Goal: Task Accomplishment & Management: Manage account settings

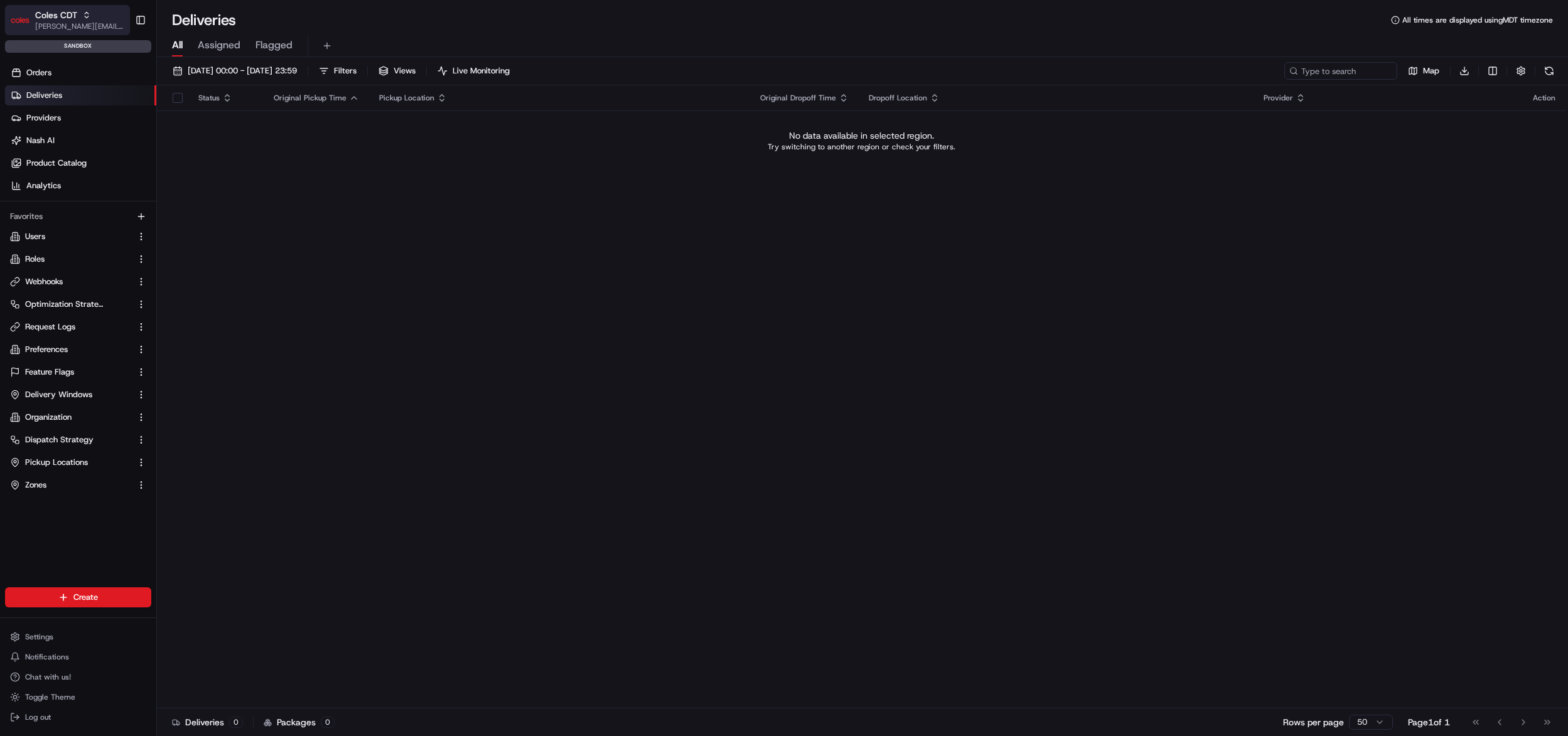
click at [92, 32] on button "Coles CDT john@usenash.com" at bounding box center [68, 20] width 125 height 30
type input "milkrun"
click at [171, 65] on span "MILKRUN" at bounding box center [177, 65] width 34 height 11
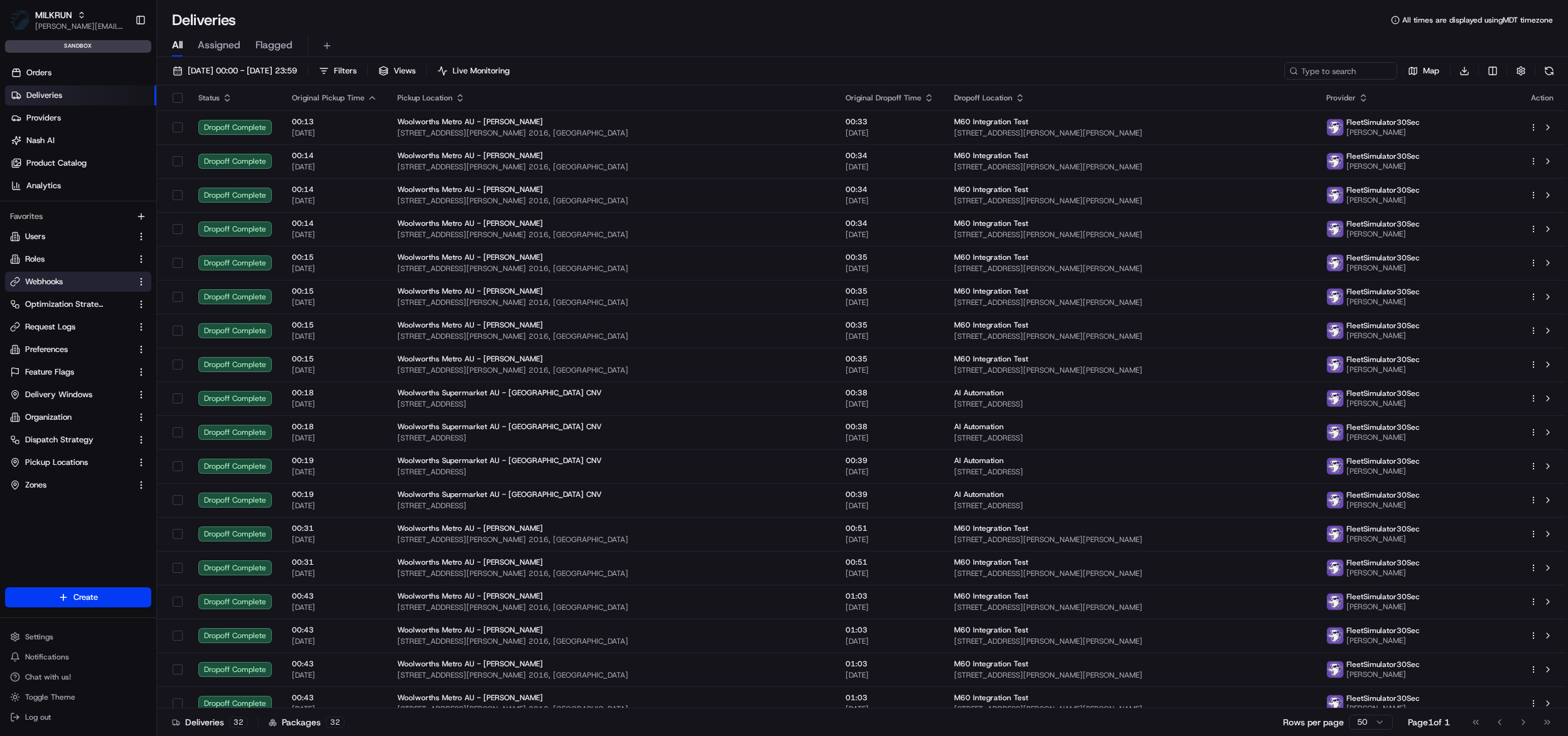
click at [78, 288] on button "Webhooks" at bounding box center [78, 281] width 147 height 20
click at [61, 294] on button "Optimization Strategy" at bounding box center [78, 303] width 147 height 20
click at [60, 283] on span "Webhooks" at bounding box center [43, 281] width 37 height 11
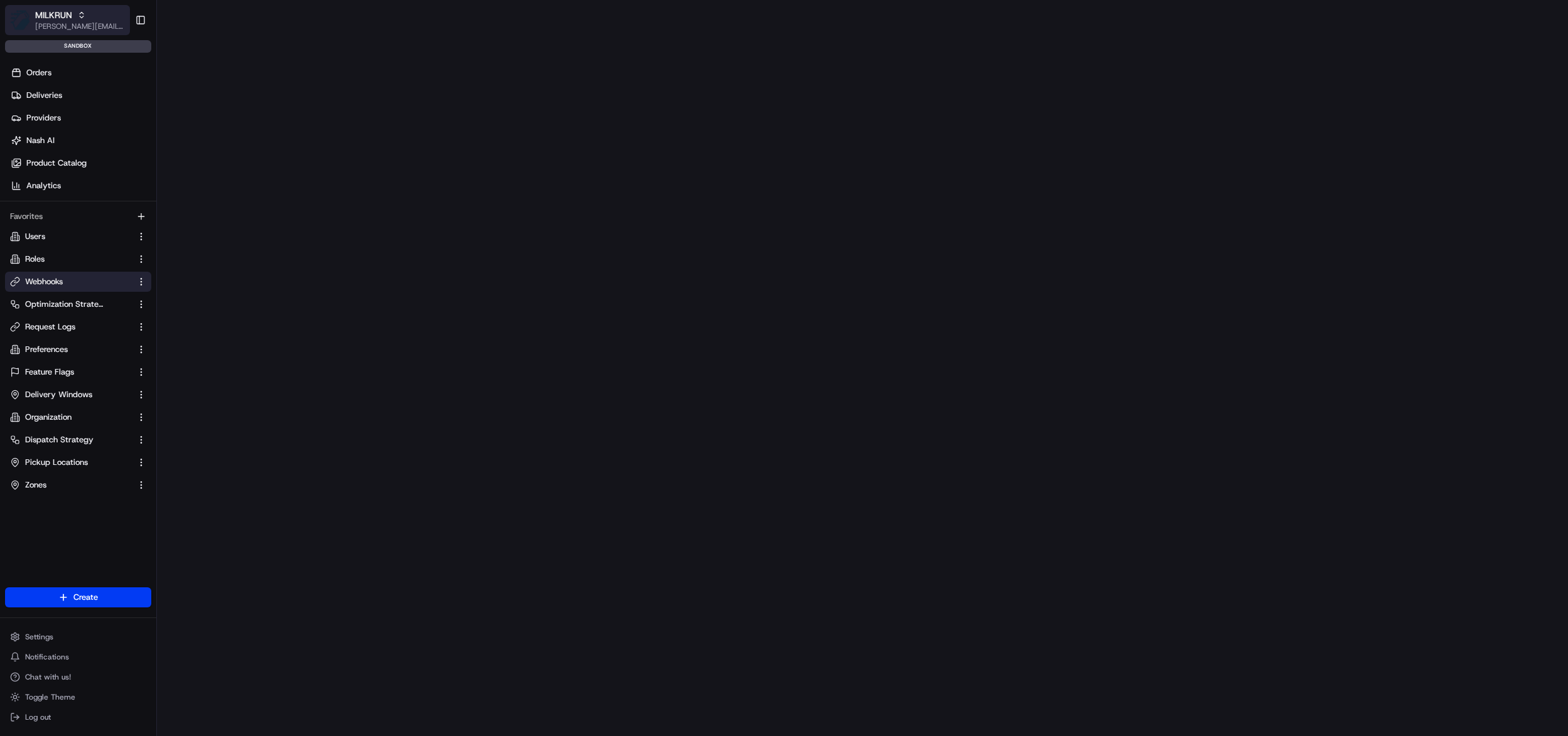
click at [72, 17] on span "MILKRUN" at bounding box center [54, 15] width 37 height 12
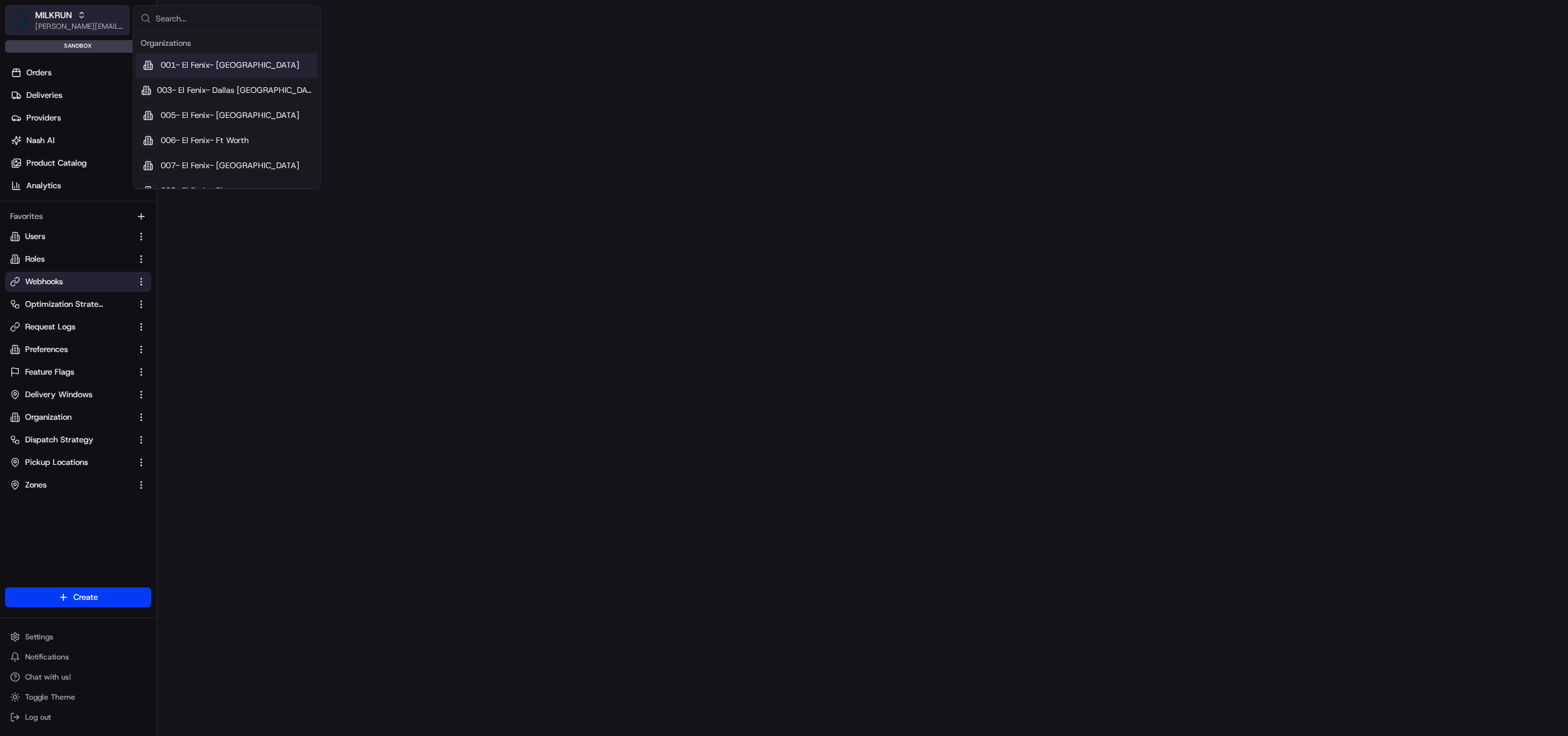
click at [54, 23] on span "[PERSON_NAME][EMAIL_ADDRESS][DOMAIN_NAME]" at bounding box center [80, 27] width 89 height 10
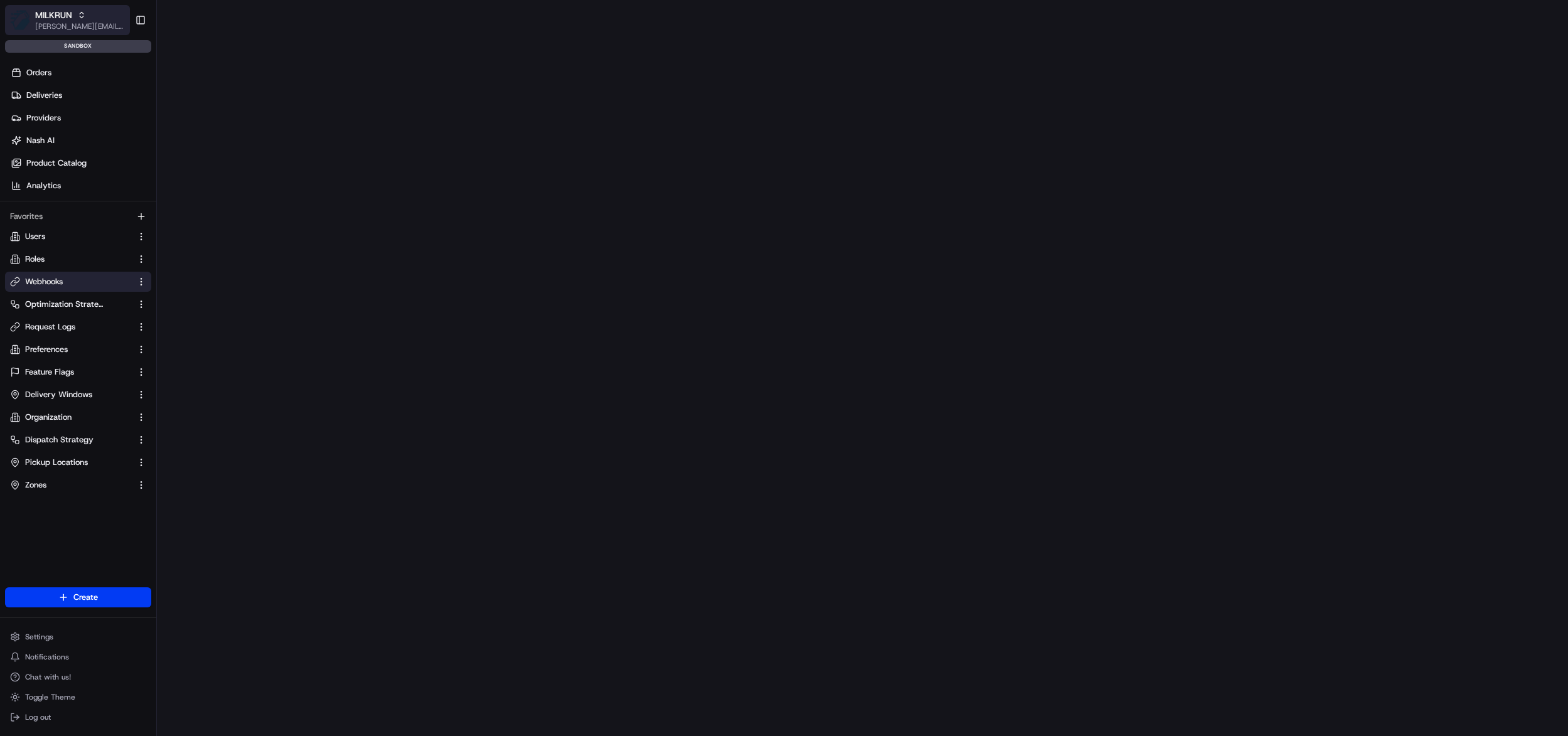
click at [121, 19] on button "MILKRUN john@usenash.com" at bounding box center [68, 20] width 125 height 30
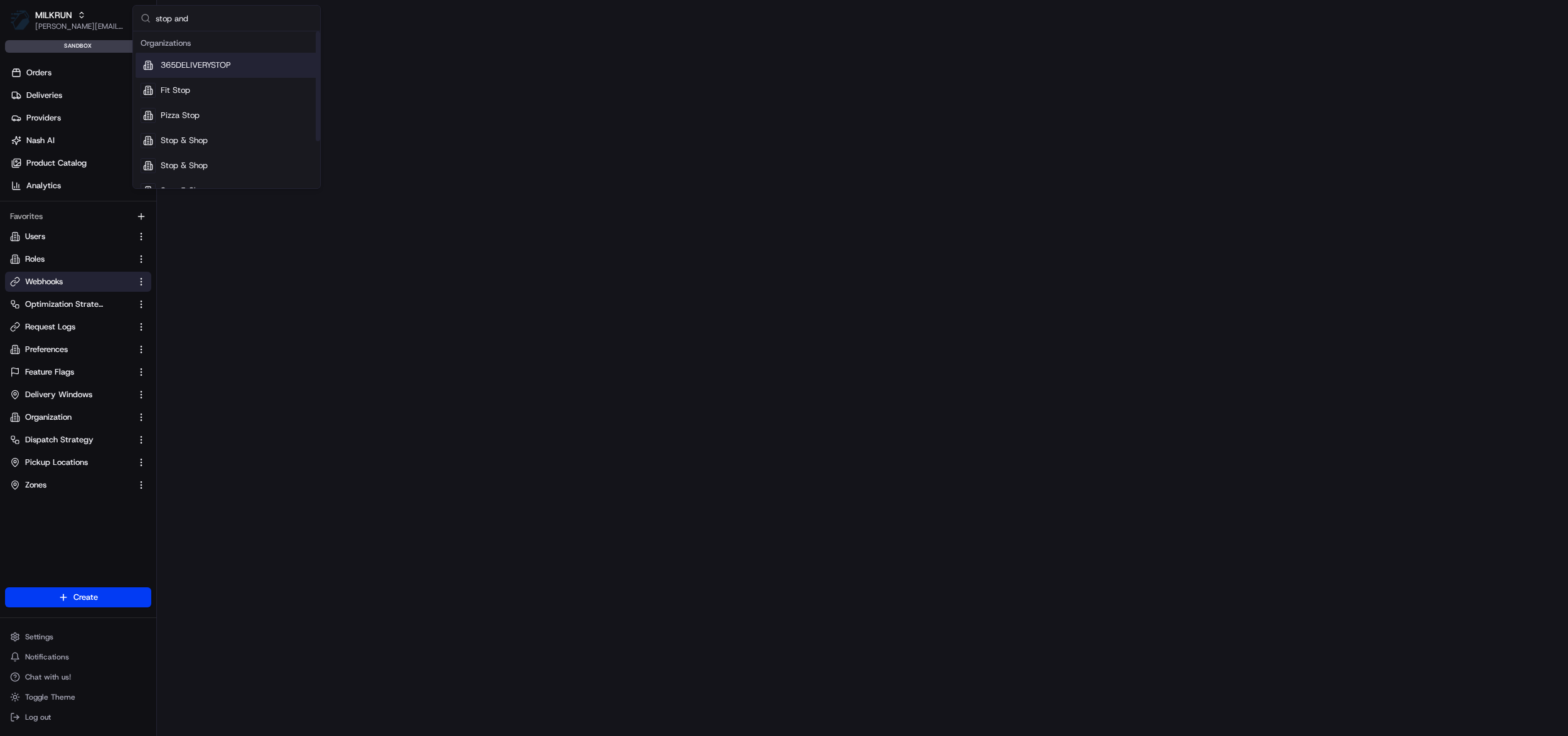
type input "stop and"
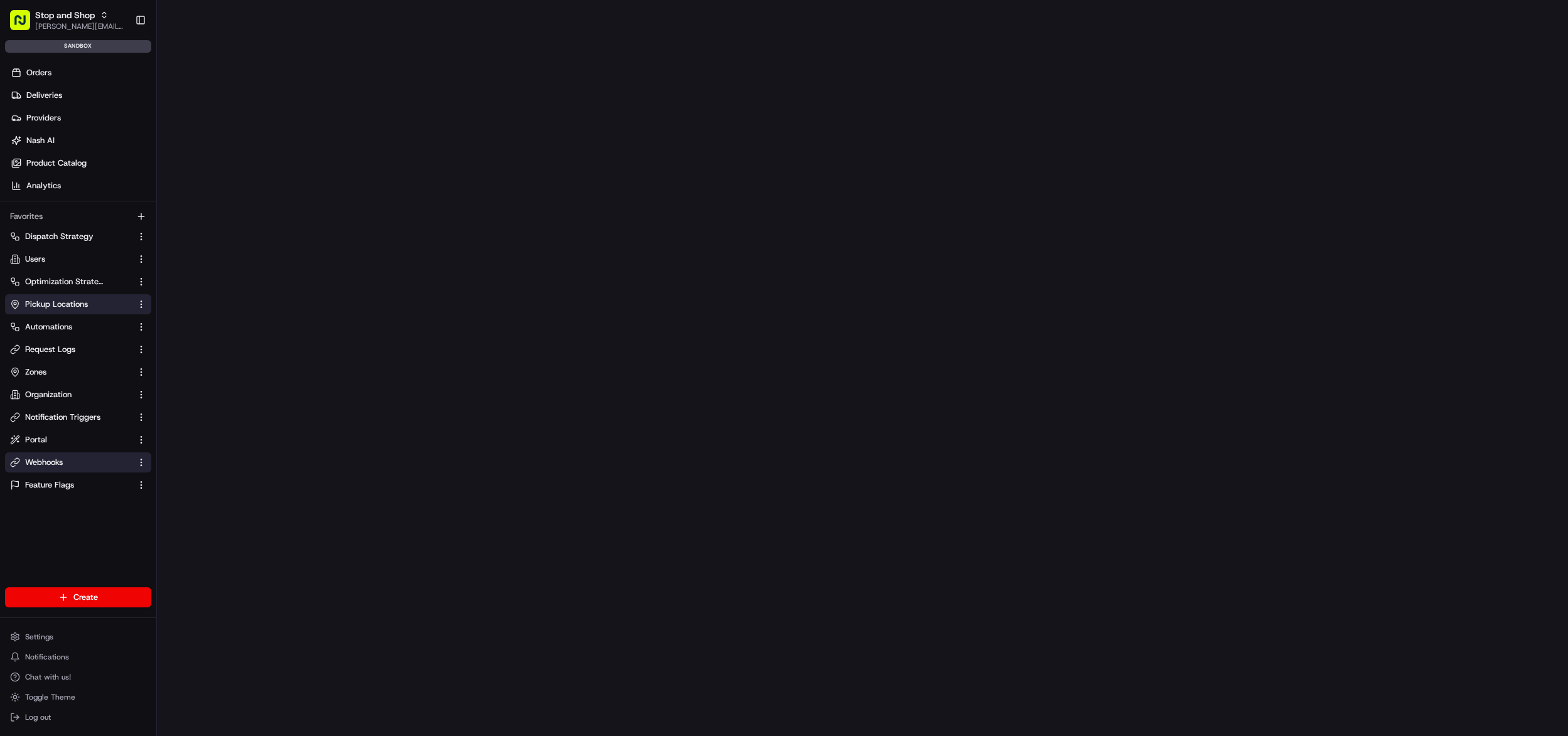
click at [97, 313] on button "Pickup Locations" at bounding box center [78, 303] width 147 height 20
click at [94, 322] on link "Automations" at bounding box center [71, 327] width 121 height 11
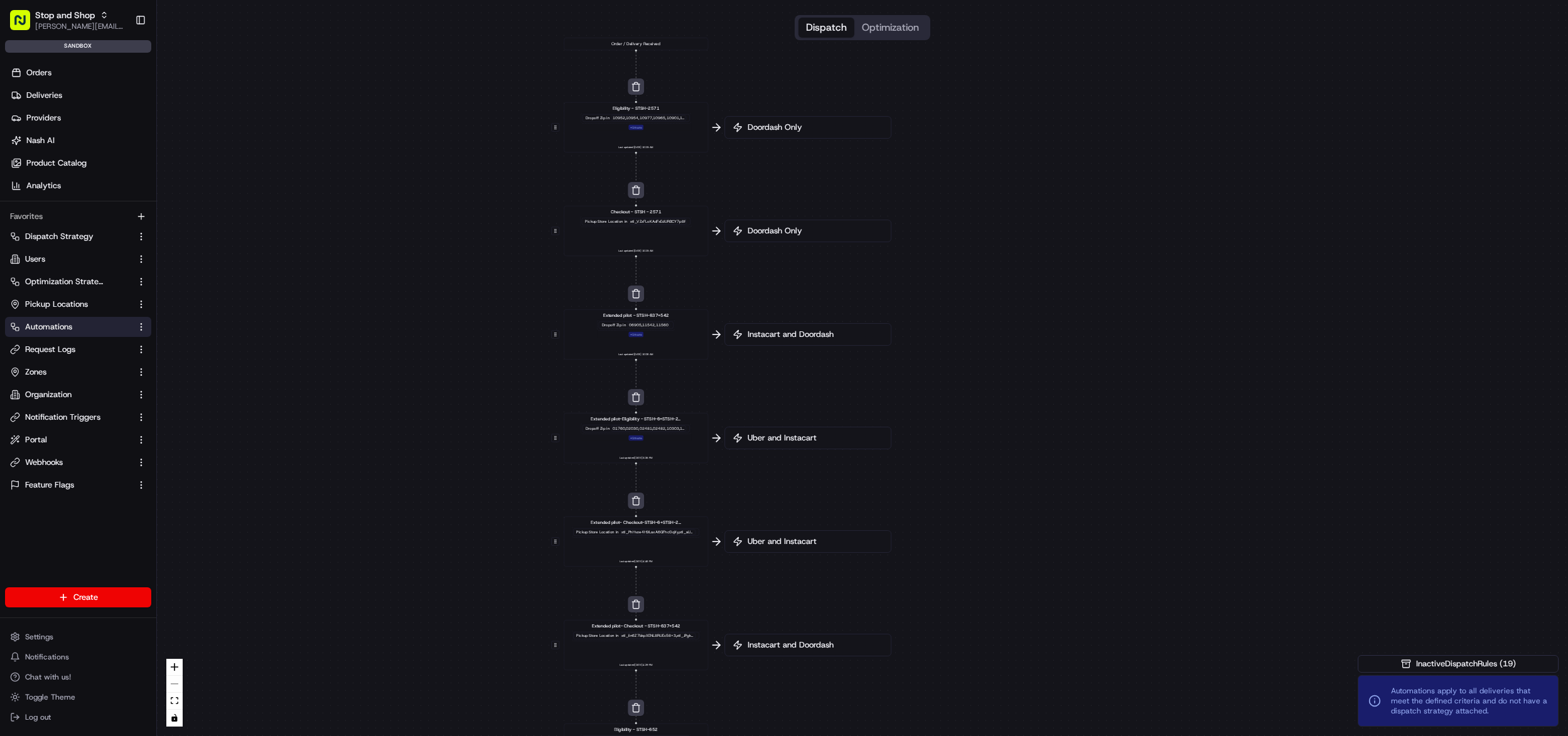
drag, startPoint x: 696, startPoint y: 150, endPoint x: 461, endPoint y: 316, distance: 287.7
click at [446, 353] on div "0 0 0 0 0 0 0 0 0 0 0 Order / Delivery Received Eligibility - STSH-2571 Dropoff…" at bounding box center [862, 368] width 1411 height 736
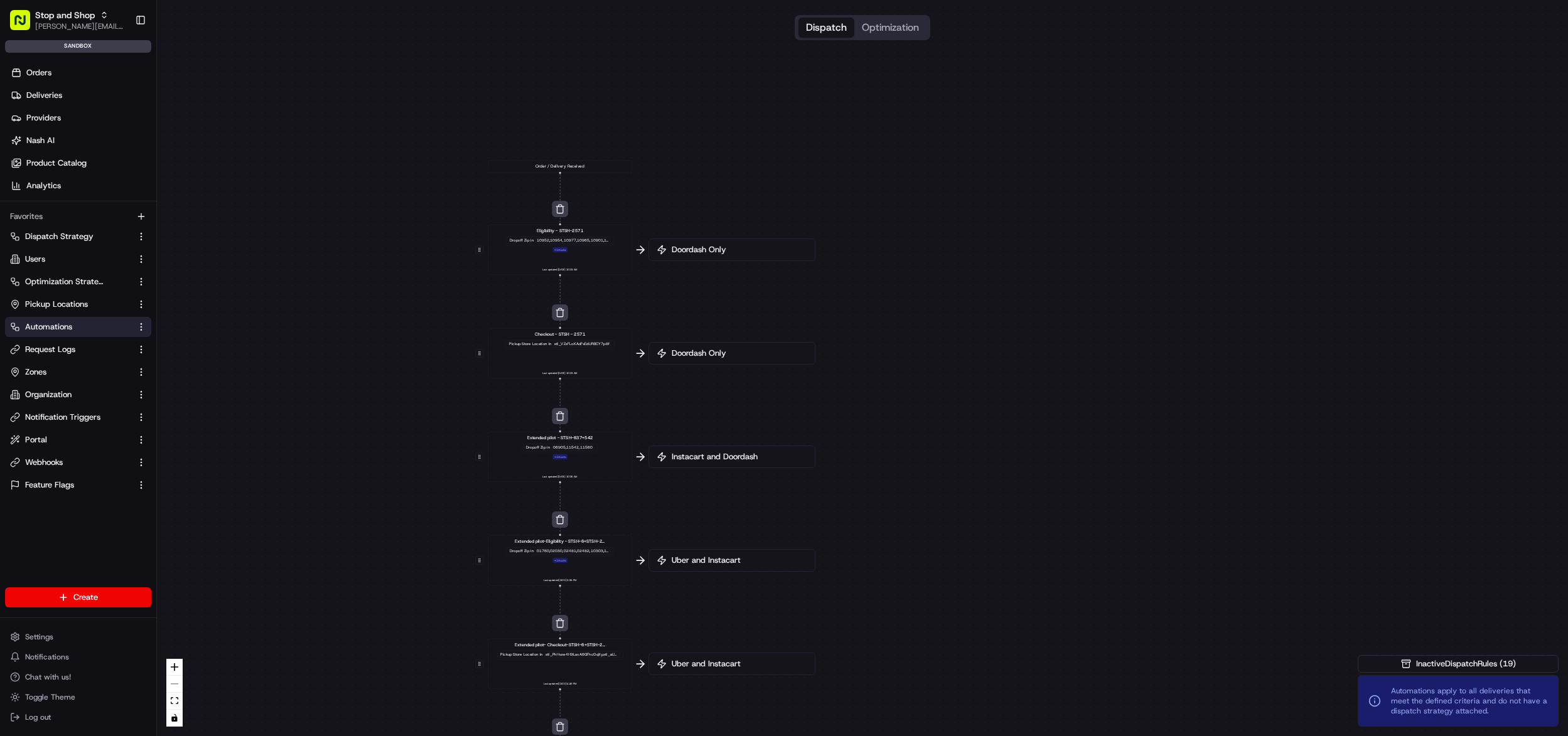
drag, startPoint x: 534, startPoint y: 192, endPoint x: 459, endPoint y: 322, distance: 150.1
click at [459, 322] on div "0 0 0 0 0 0 0 0 0 0 0 Order / Delivery Received Eligibility - STSH-2571 Dropoff…" at bounding box center [862, 368] width 1411 height 736
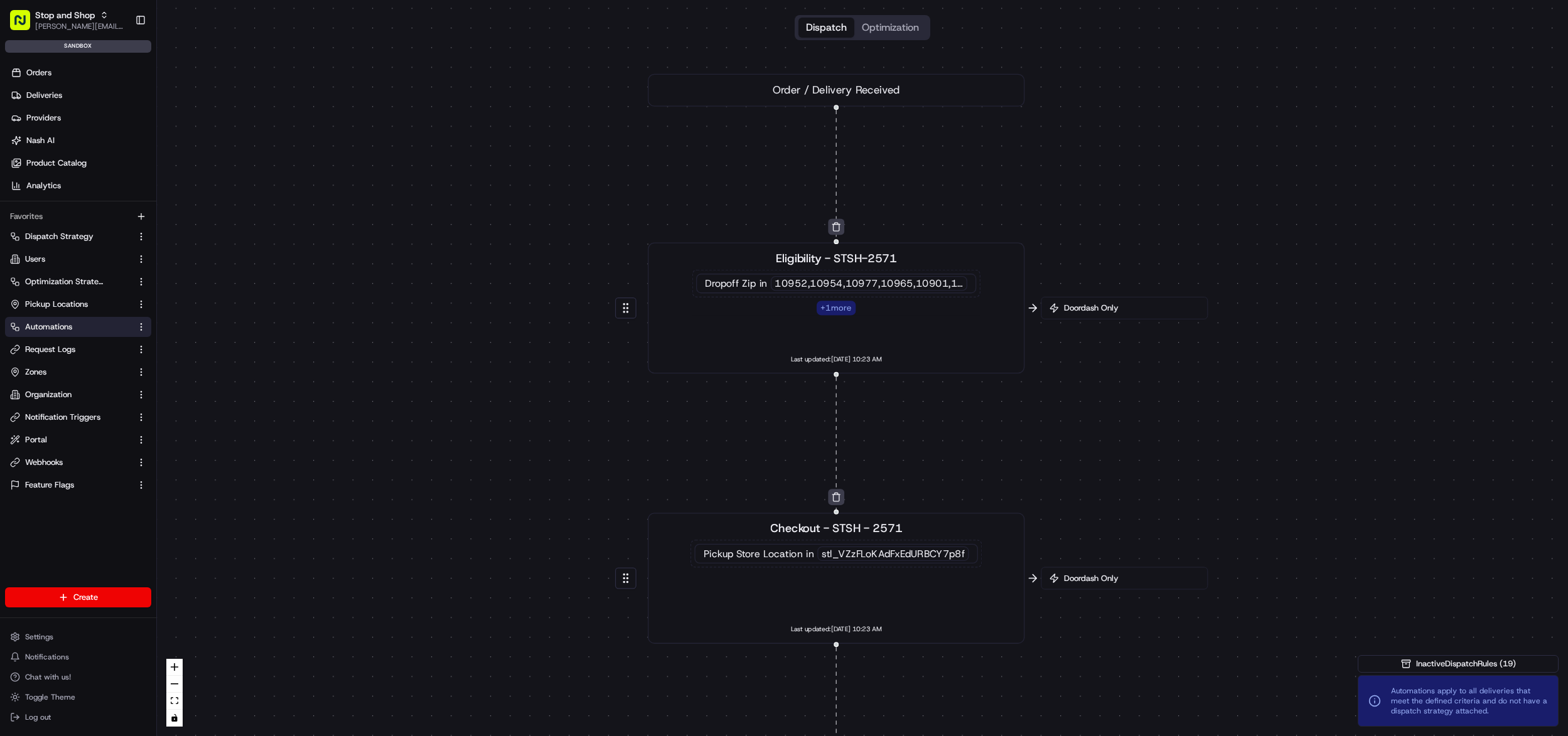
drag, startPoint x: 476, startPoint y: 174, endPoint x: 723, endPoint y: 166, distance: 247.1
click at [723, 166] on div "0 0 0 0 0 0 0 0 0 0 0 Order / Delivery Received Eligibility - STSH-2571 Dropoff…" at bounding box center [862, 368] width 1411 height 736
click at [820, 124] on div "0 0 0 0 0 0 0 0 0 0 0 Order / Delivery Received Eligibility - STSH-2571 Dropoff…" at bounding box center [862, 368] width 1411 height 736
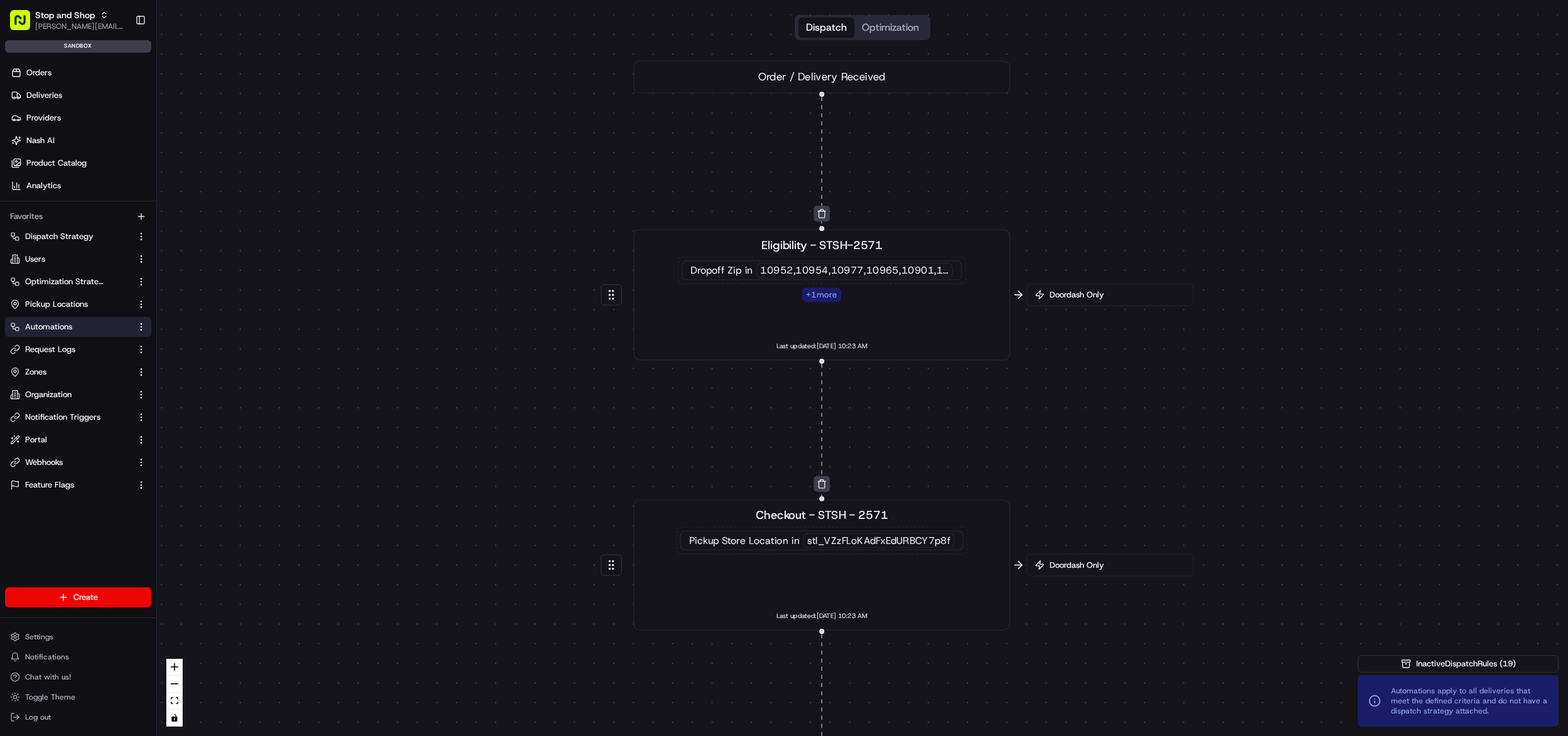
drag, startPoint x: 903, startPoint y: 168, endPoint x: 889, endPoint y: 160, distance: 16.1
click at [889, 160] on div "0 0 0 0 0 0 0 0 0 0 0 Order / Delivery Received Eligibility - STSH-2571 Dropoff…" at bounding box center [862, 368] width 1411 height 736
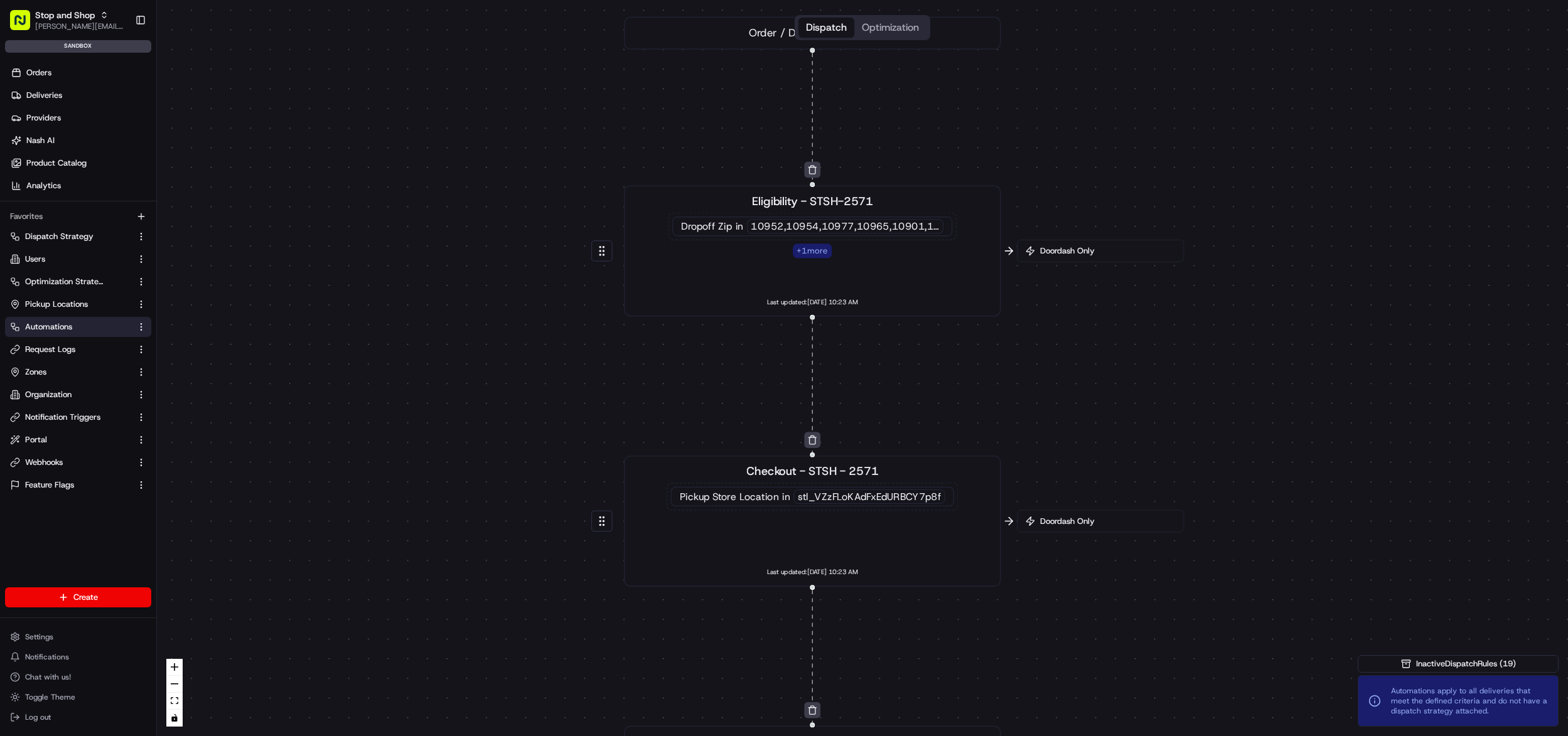
drag, startPoint x: 846, startPoint y: 201, endPoint x: 836, endPoint y: 153, distance: 49.0
click at [836, 153] on div "0 0 0 0 0 0 0 0 0 0 0 Order / Delivery Received Eligibility - STSH-2571 Dropoff…" at bounding box center [862, 368] width 1411 height 736
click at [1055, 251] on span "Doordash Only" at bounding box center [1106, 251] width 138 height 11
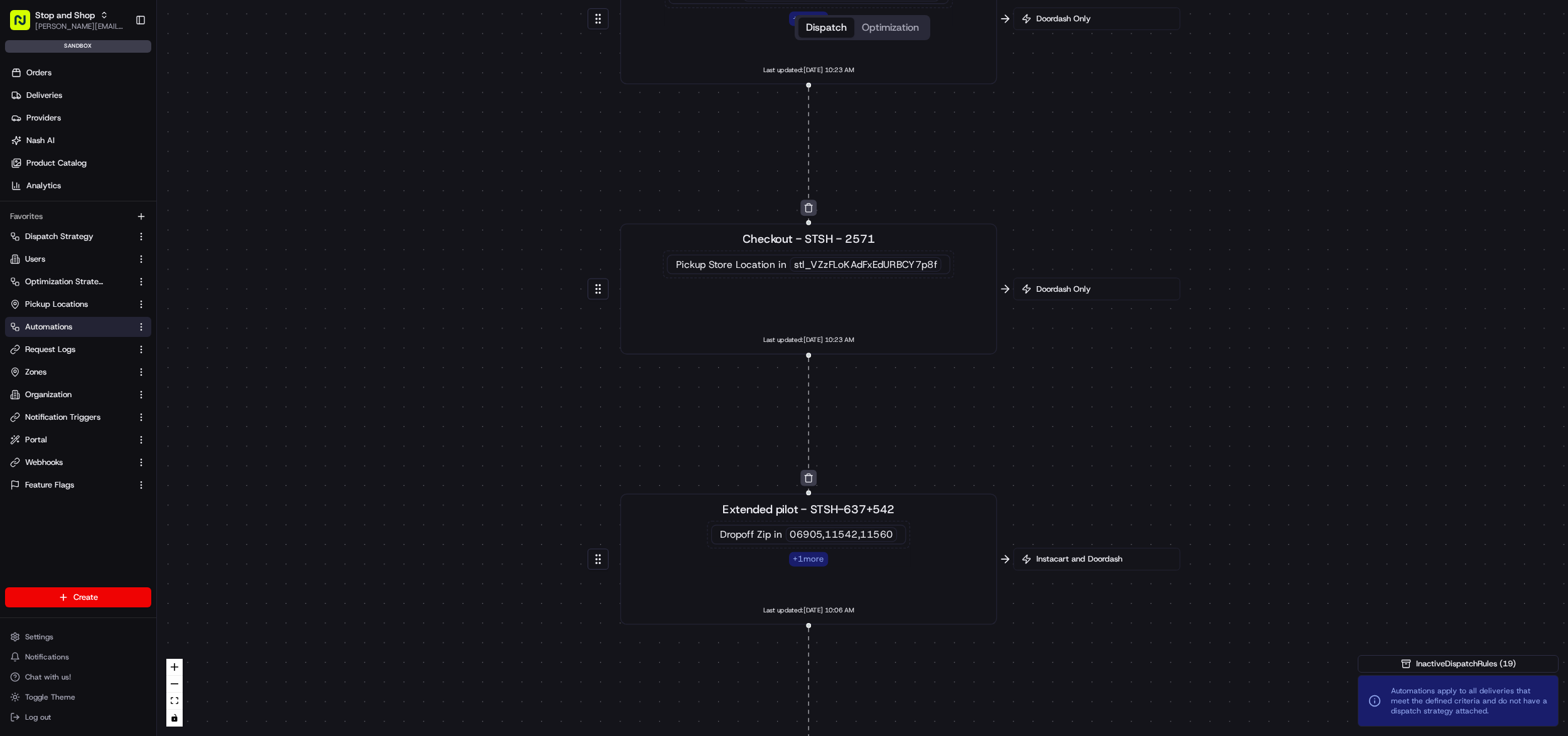
drag, startPoint x: 852, startPoint y: 390, endPoint x: 843, endPoint y: 126, distance: 264.2
click at [848, 156] on div "0 0 0 0 0 0 0 0 0 0 0 Order / Delivery Received Eligibility - STSH-2571 Dropoff…" at bounding box center [862, 368] width 1411 height 736
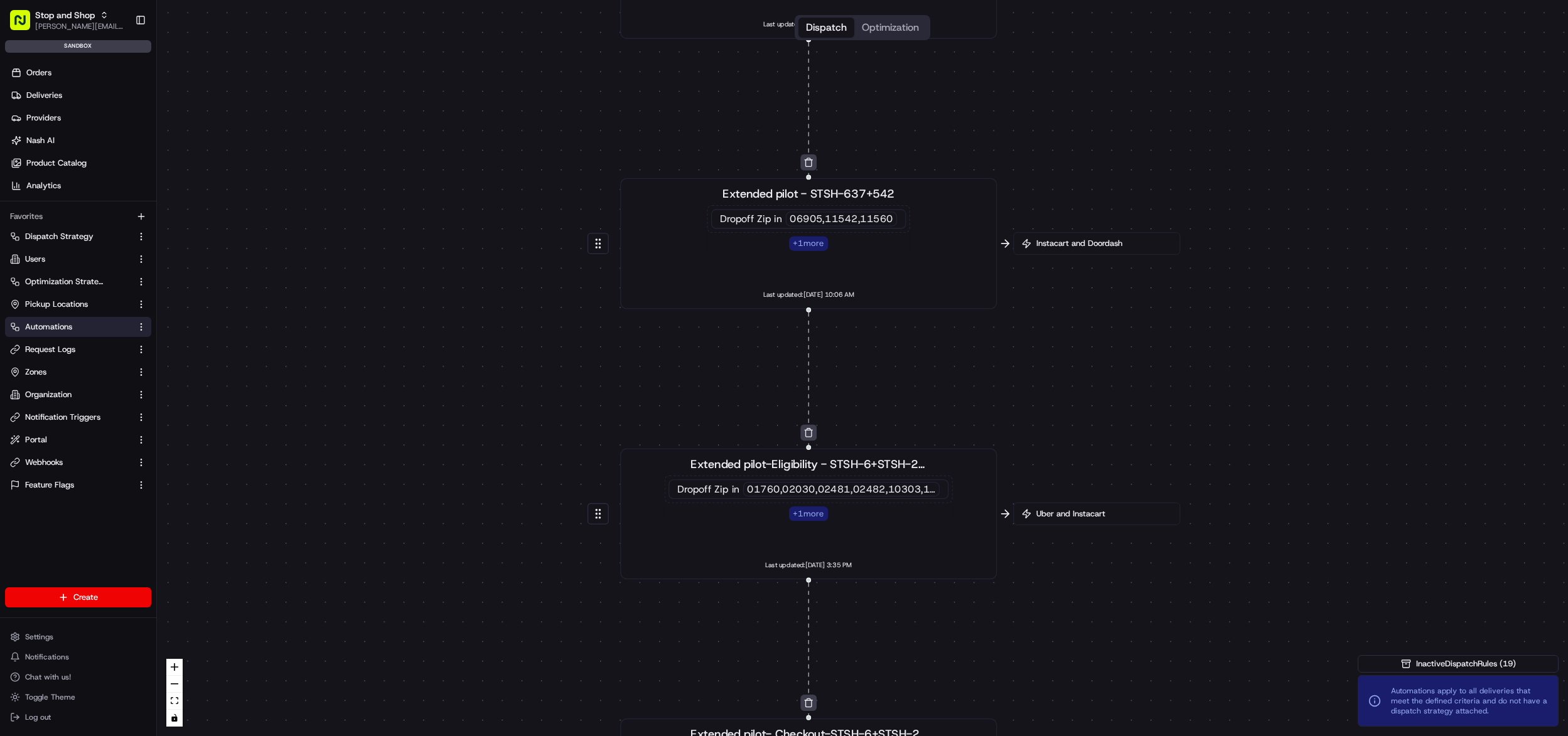
drag, startPoint x: 998, startPoint y: 459, endPoint x: 998, endPoint y: 145, distance: 314.0
click at [998, 145] on div "0 0 0 0 0 0 0 0 0 0 0 Order / Delivery Received Eligibility - STSH-2571 Dropoff…" at bounding box center [862, 368] width 1411 height 736
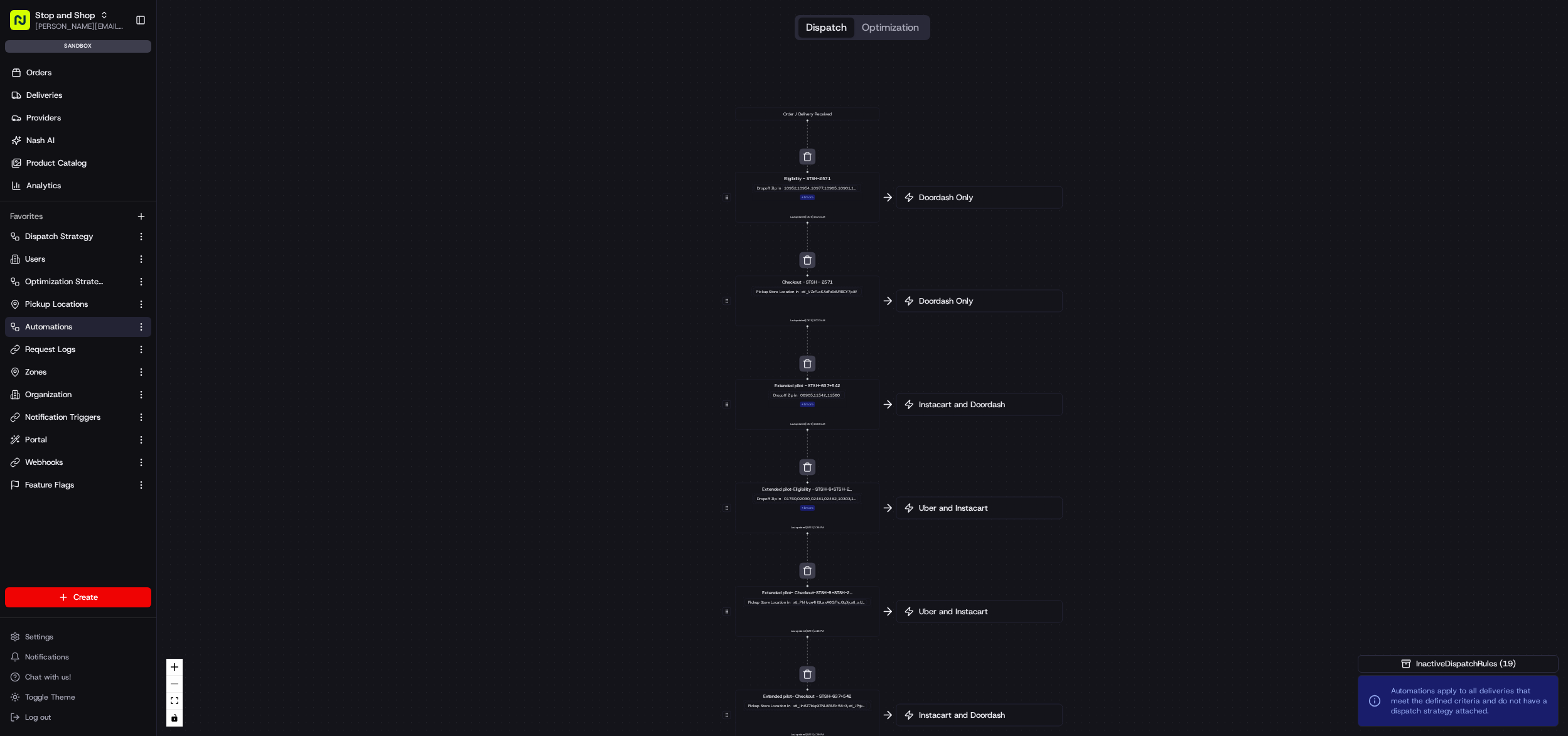
drag, startPoint x: 1041, startPoint y: 267, endPoint x: 984, endPoint y: 326, distance: 82.0
click at [984, 326] on div "0 0 0 0 0 0 0 0 0 0 0 Order / Delivery Received Eligibility - STSH-2571 Dropoff…" at bounding box center [862, 368] width 1411 height 736
drag, startPoint x: 825, startPoint y: 267, endPoint x: 651, endPoint y: 200, distance: 186.5
click at [551, 148] on div "0 0 0 0 0 0 0 0 0 0 0 Order / Delivery Received Eligibility - STSH-2571 Dropoff…" at bounding box center [862, 368] width 1411 height 736
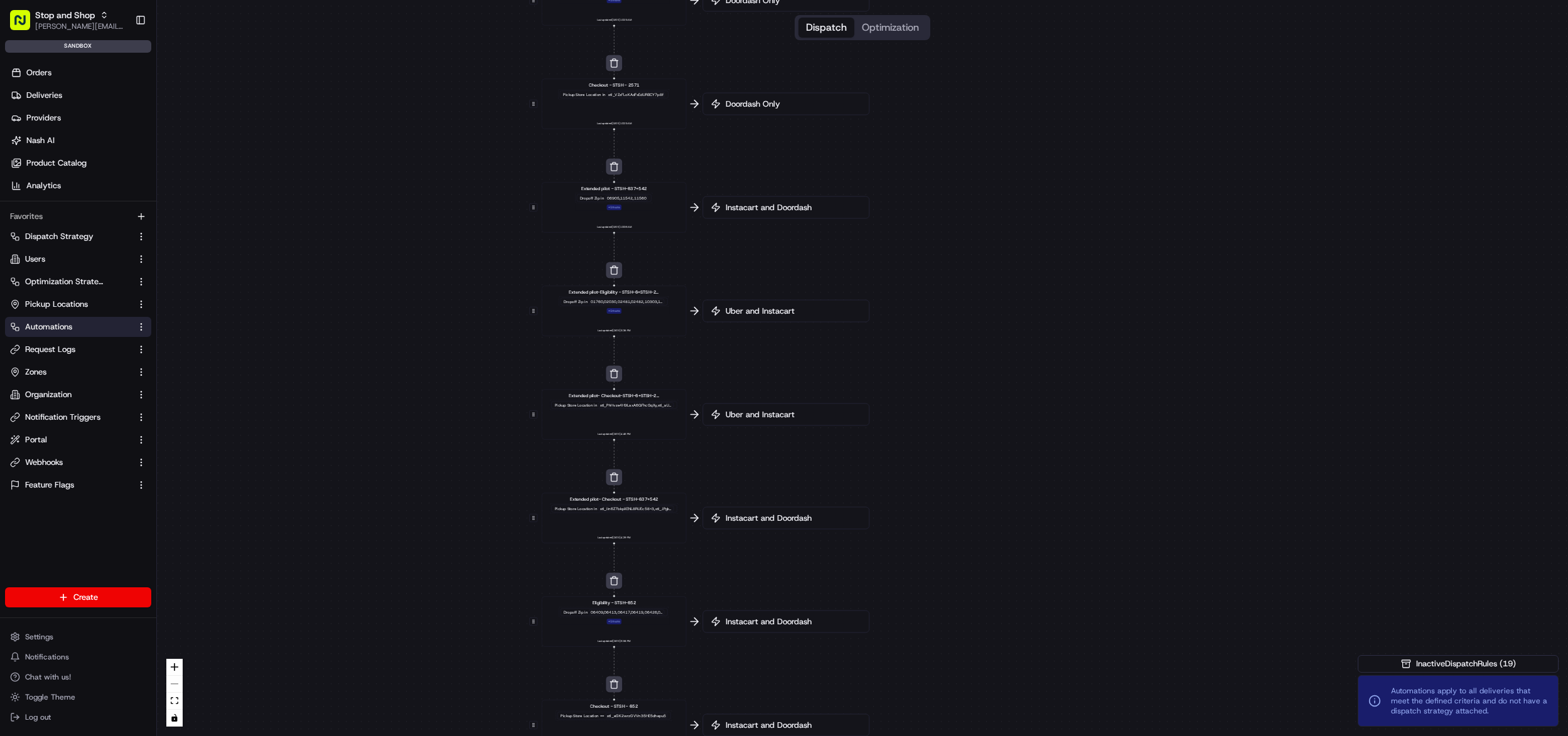
drag, startPoint x: 672, startPoint y: 260, endPoint x: 546, endPoint y: 26, distance: 265.8
click at [546, 26] on div "0 0 0 0 0 0 0 0 0 0 0 Order / Delivery Received Eligibility - STSH-2571 Dropoff…" at bounding box center [862, 368] width 1411 height 736
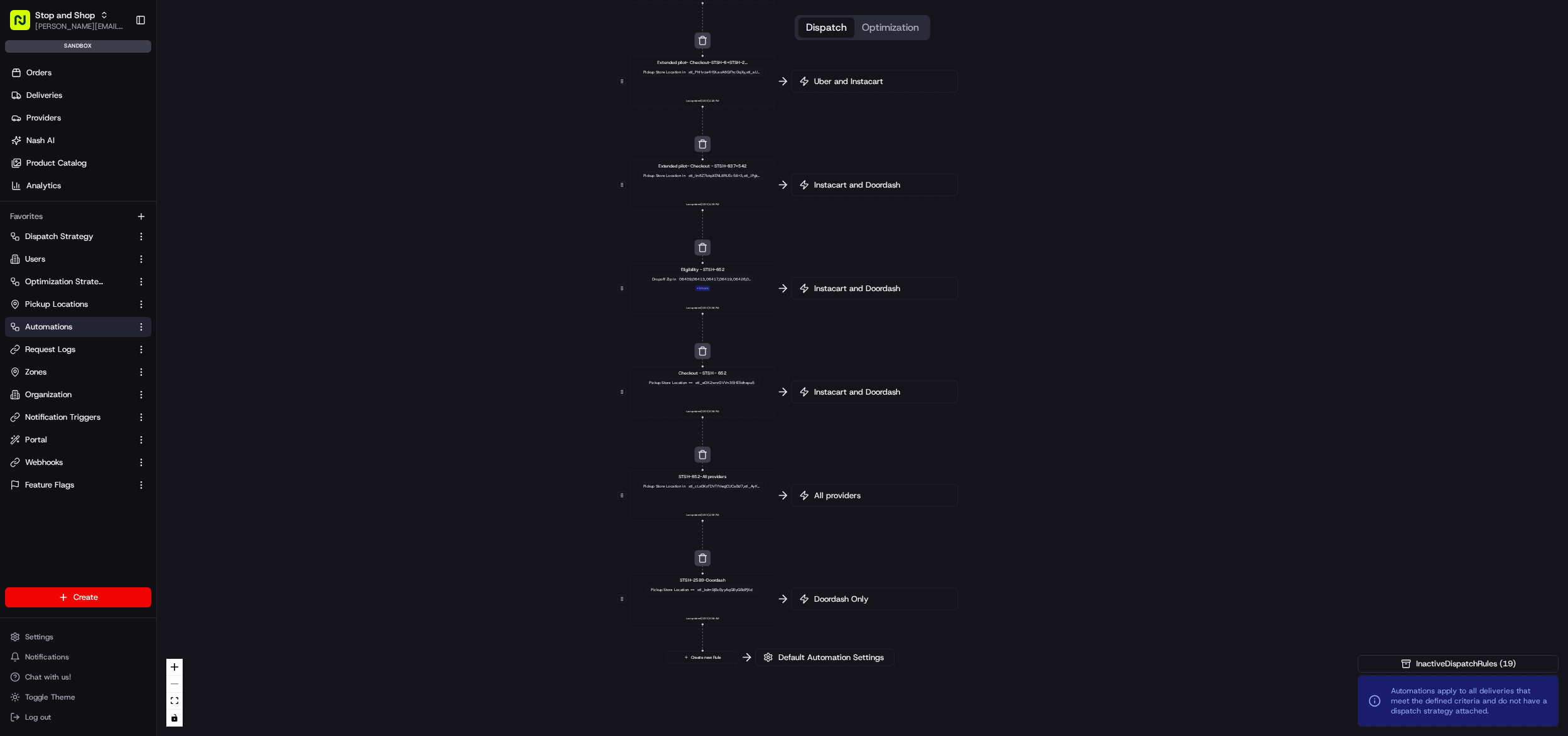
drag, startPoint x: 532, startPoint y: 414, endPoint x: 552, endPoint y: 126, distance: 288.7
click at [552, 126] on div "0 0 0 0 0 0 0 0 0 0 0 Order / Delivery Received Eligibility - STSH-2571 Dropoff…" at bounding box center [862, 368] width 1411 height 736
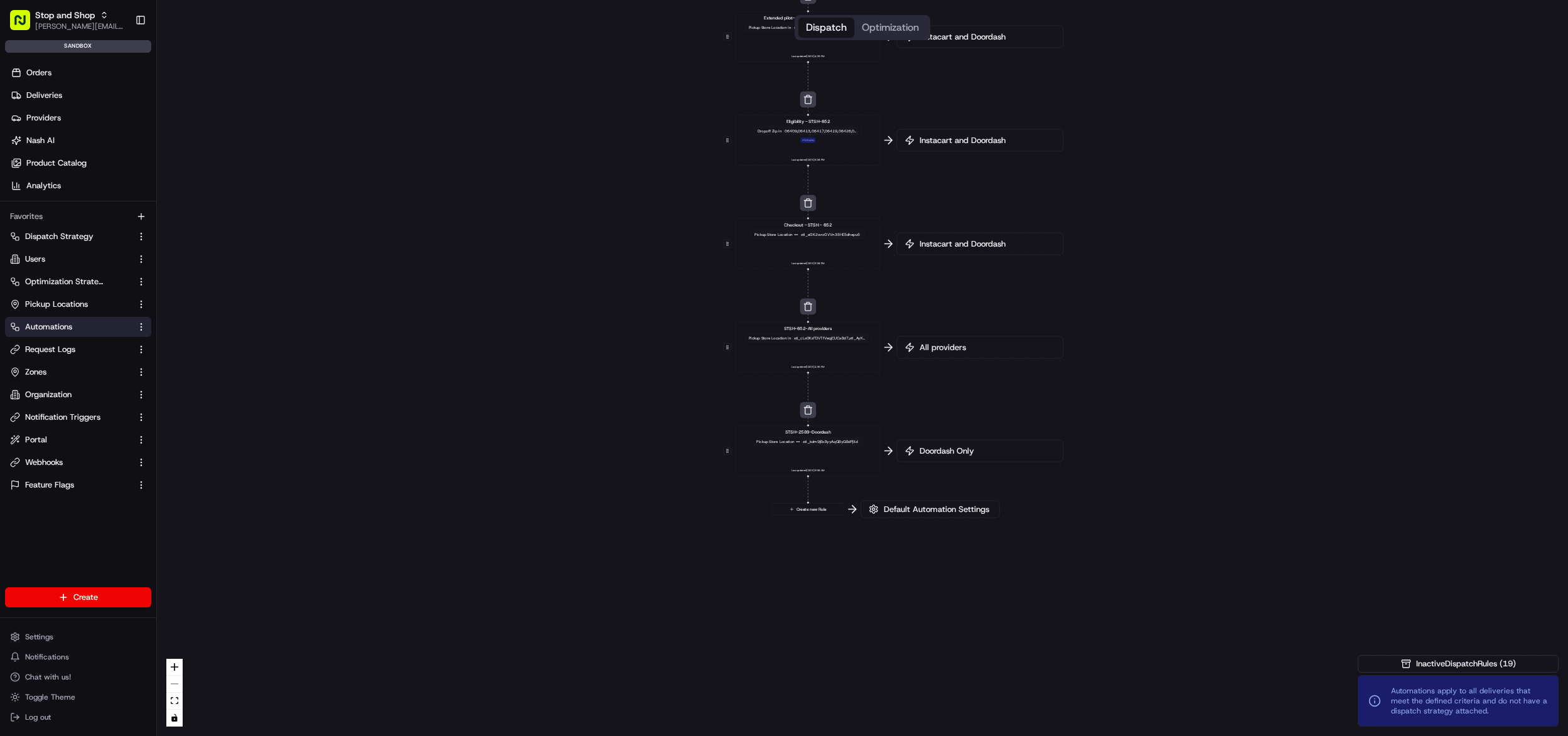
drag, startPoint x: 497, startPoint y: 417, endPoint x: 577, endPoint y: 267, distance: 170.0
click at [577, 267] on div "0 0 0 0 0 0 0 0 0 0 0 Order / Delivery Received Eligibility - STSH-2571 Dropoff…" at bounding box center [862, 368] width 1411 height 736
click at [928, 511] on span "Default Automation Settings" at bounding box center [936, 509] width 110 height 11
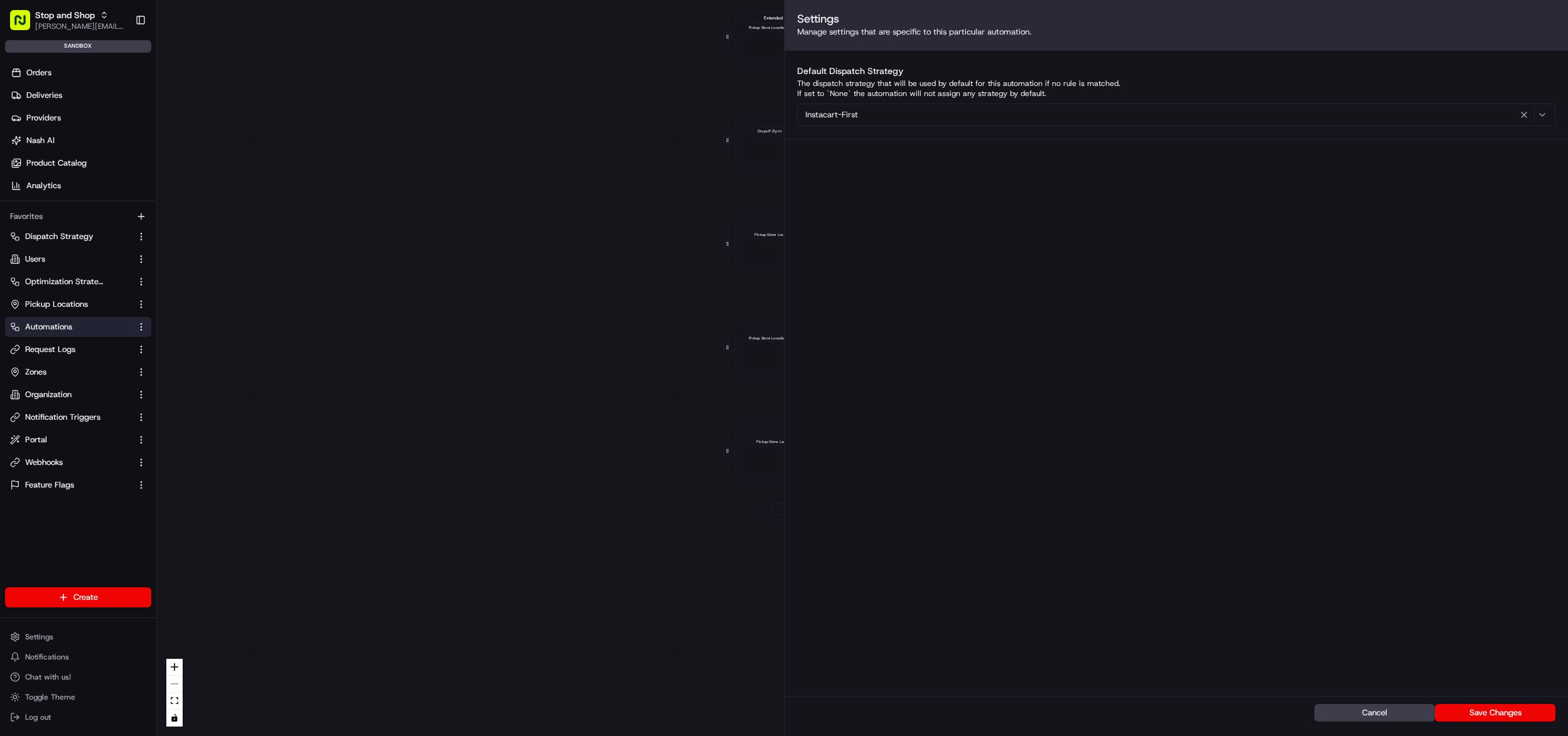
click at [910, 119] on div "Instacart-First" at bounding box center [1176, 114] width 752 height 15
click at [604, 257] on div "0 0 0 0 0 0 0 0 0 0 0 Order / Delivery Received Eligibility - STSH-2571 Dropoff…" at bounding box center [862, 368] width 1411 height 736
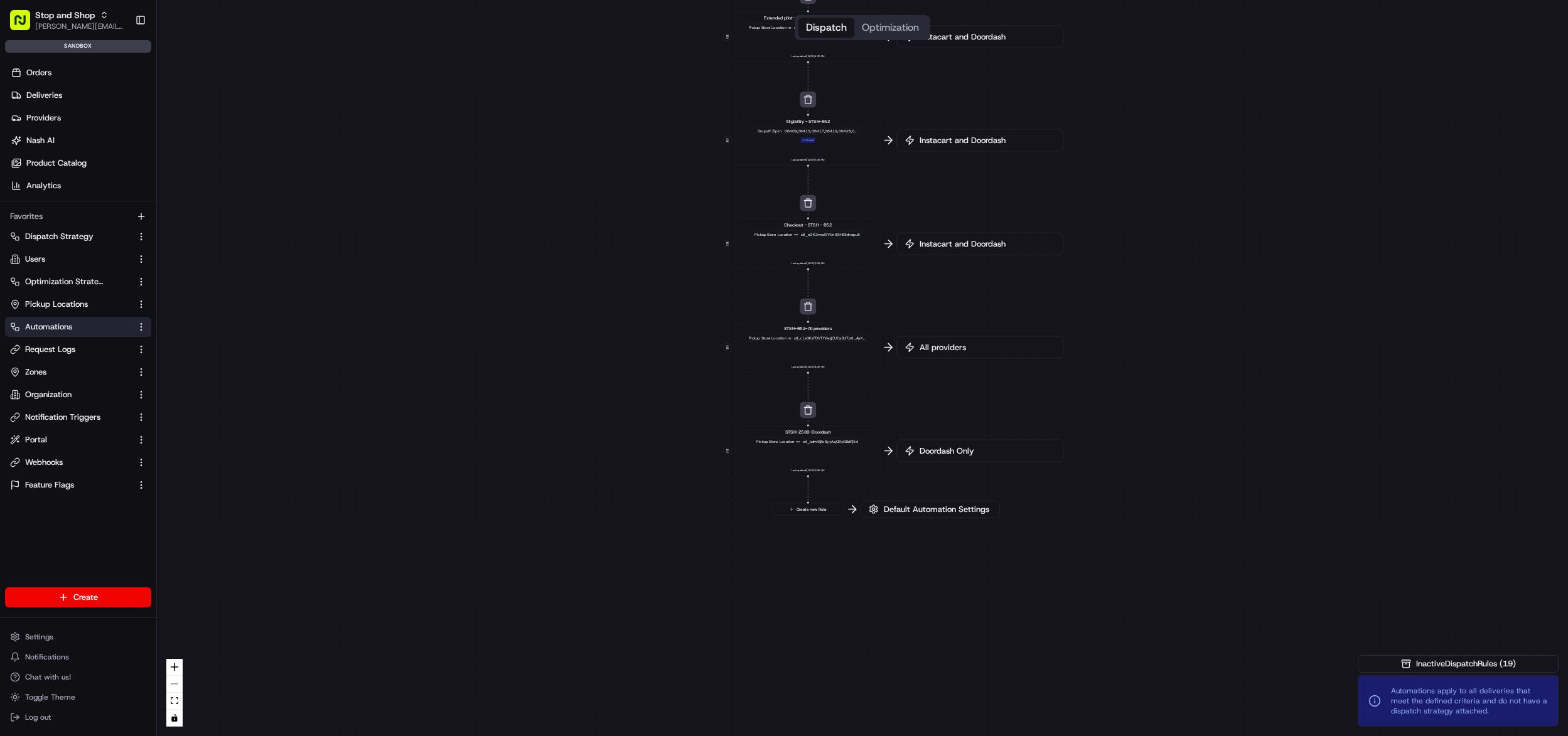
click at [987, 557] on div "0 0 0 0 0 0 0 0 0 0 0 Order / Delivery Received Eligibility - STSH-2571 Dropoff…" at bounding box center [862, 368] width 1411 height 736
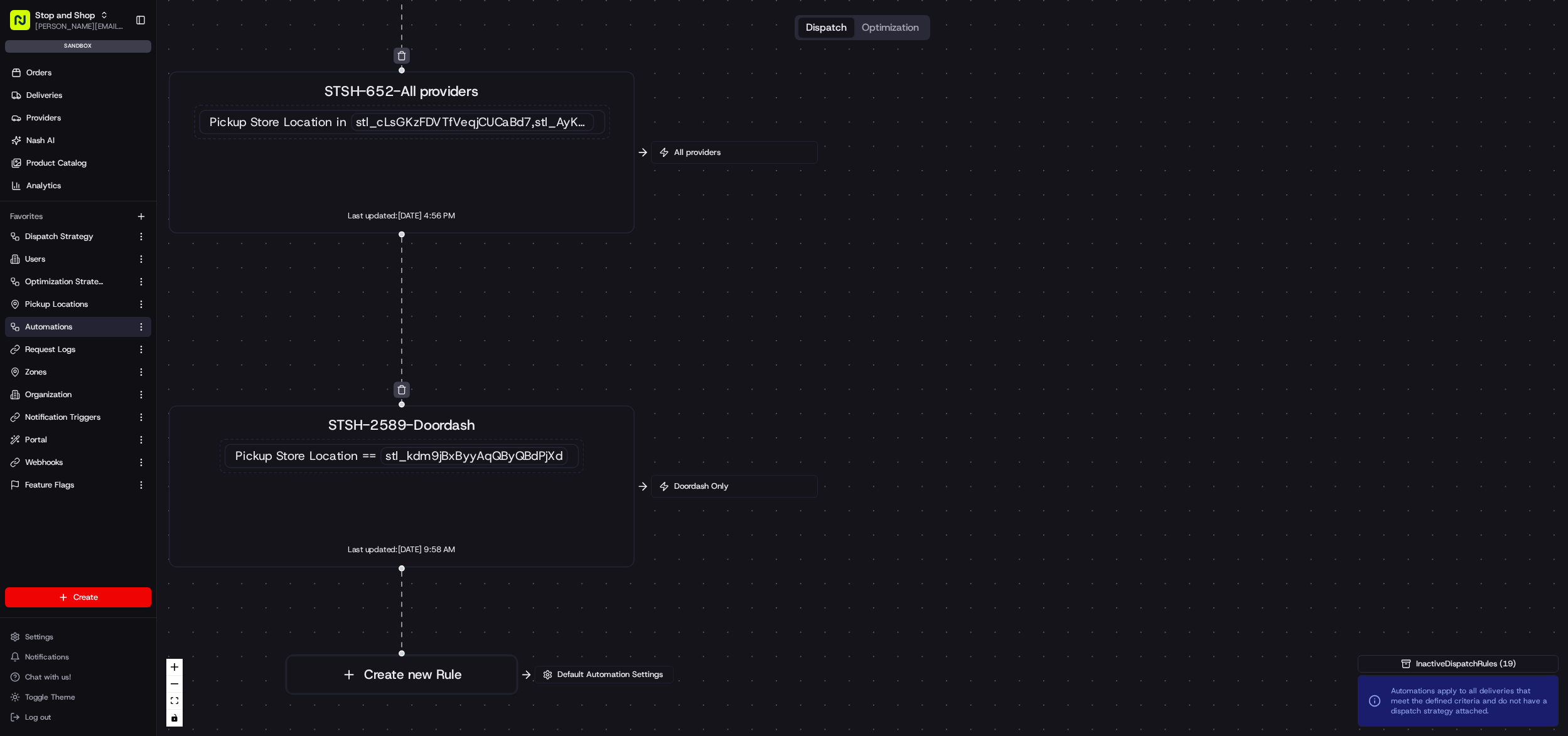
drag, startPoint x: 1056, startPoint y: 496, endPoint x: 1105, endPoint y: 660, distance: 171.2
click at [1117, 657] on div "0 0 0 0 0 0 0 0 0 0 0 Order / Delivery Received Eligibility - STSH-2571 Dropoff…" at bounding box center [862, 368] width 1411 height 736
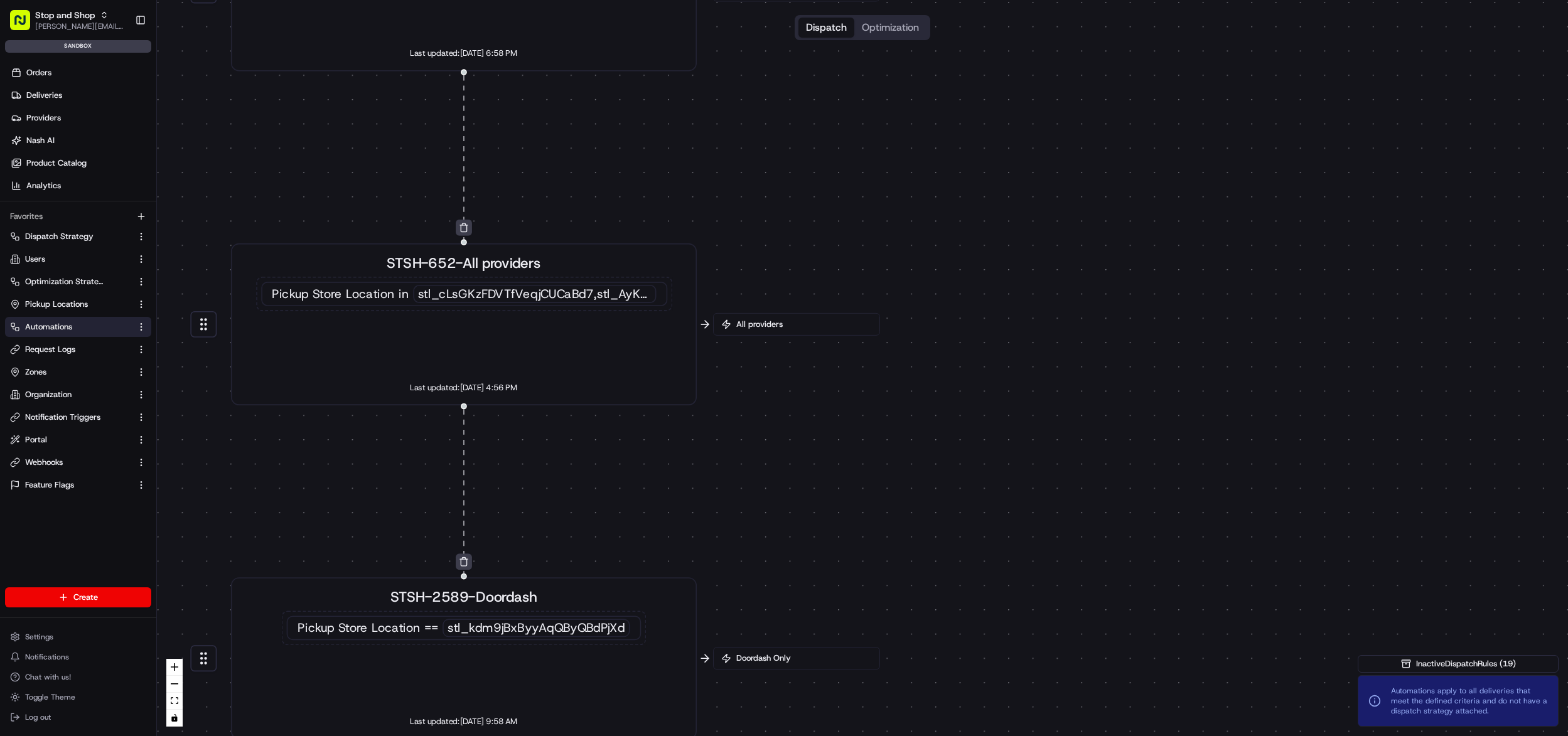
drag, startPoint x: 981, startPoint y: 368, endPoint x: 1003, endPoint y: 560, distance: 193.3
click at [1001, 514] on div "0 0 0 0 0 0 0 0 0 0 0 Order / Delivery Received Eligibility - STSH-2571 Dropoff…" at bounding box center [862, 368] width 1411 height 736
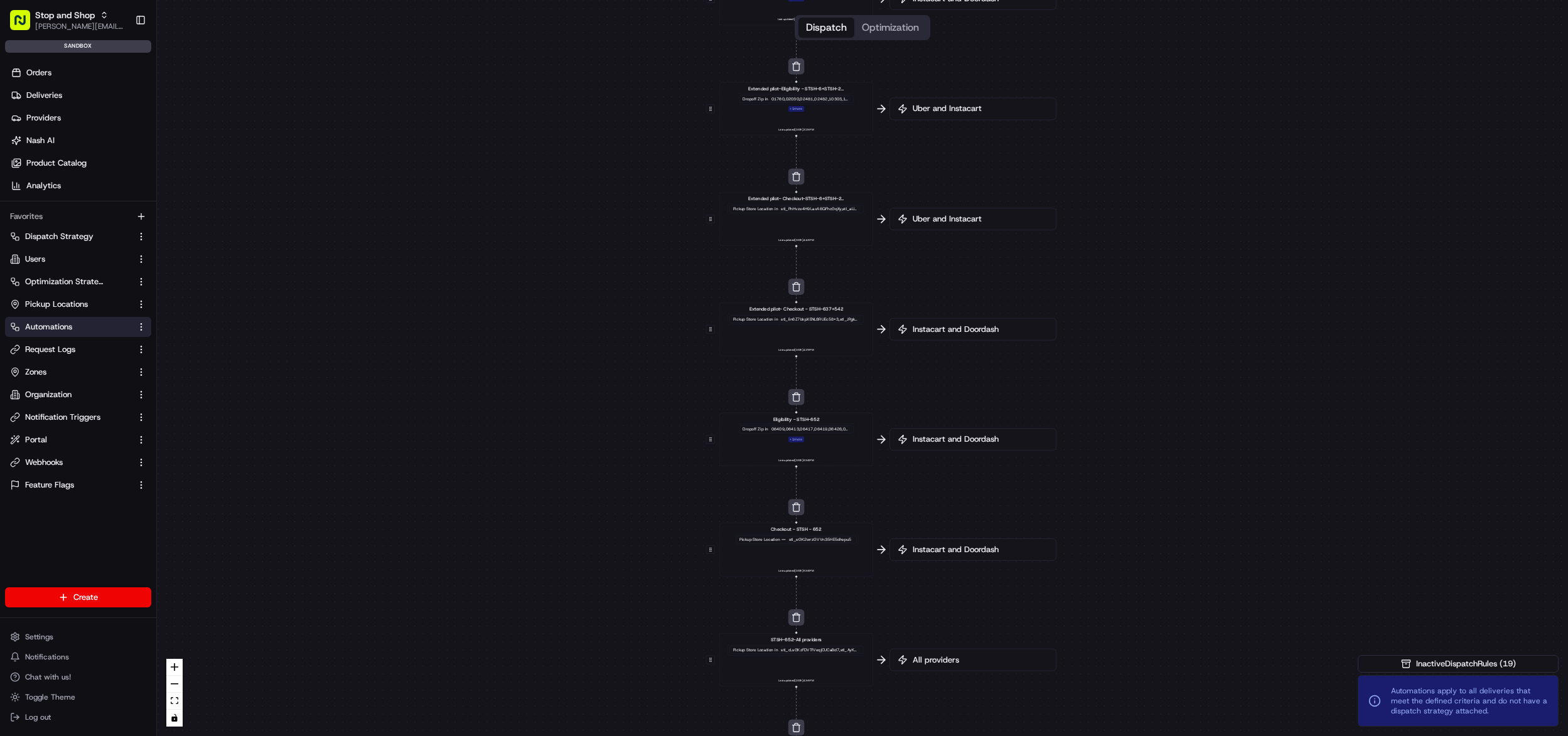
drag, startPoint x: 953, startPoint y: 261, endPoint x: 957, endPoint y: 471, distance: 210.0
click at [957, 471] on div "0 0 0 0 0 0 0 0 0 0 0 Order / Delivery Received Eligibility - STSH-2571 Dropoff…" at bounding box center [862, 368] width 1411 height 736
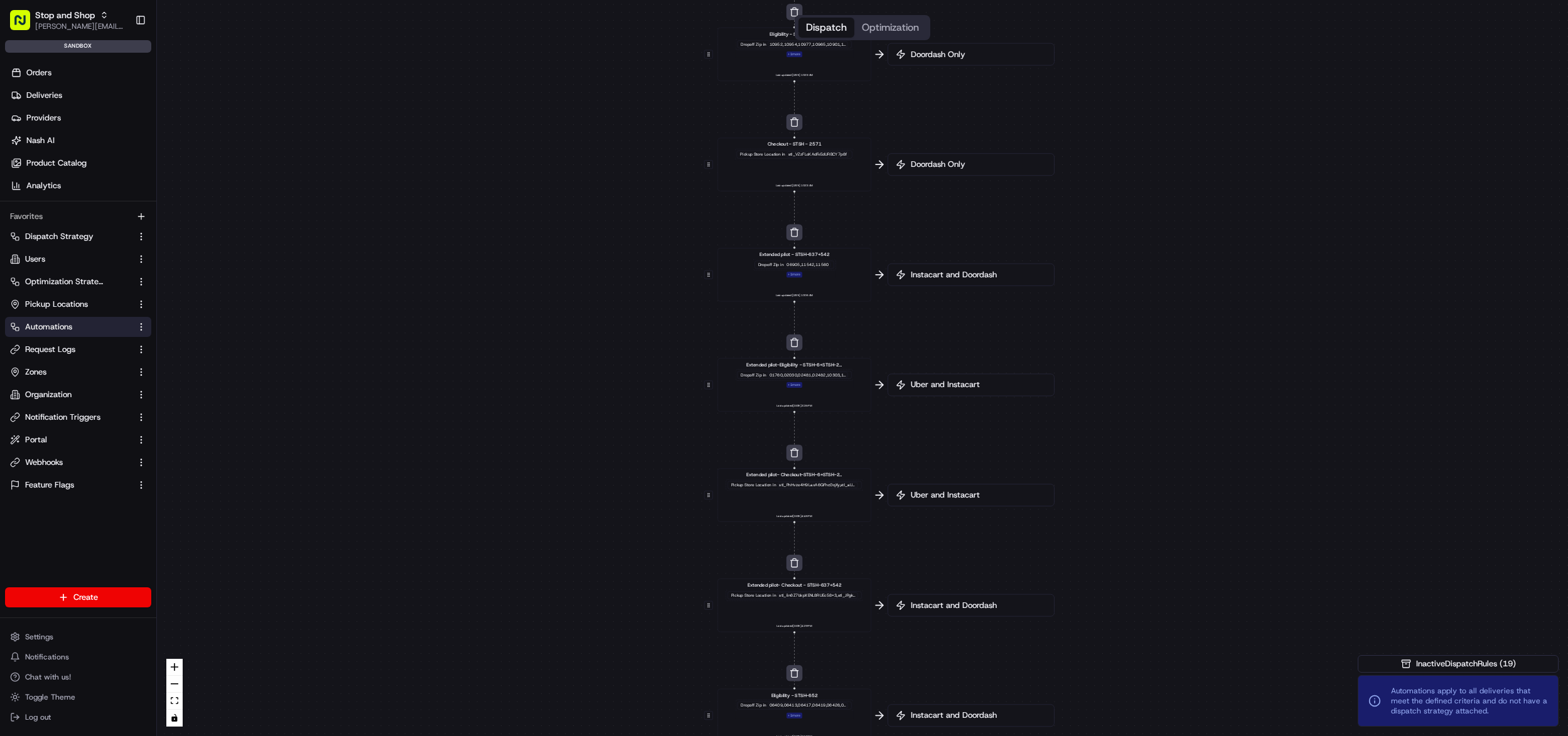
drag, startPoint x: 912, startPoint y: 160, endPoint x: 910, endPoint y: 429, distance: 269.0
click at [910, 429] on div "0 0 0 0 0 0 0 0 0 0 0 Order / Delivery Received Eligibility - STSH-2571 Dropoff…" at bounding box center [862, 368] width 1411 height 736
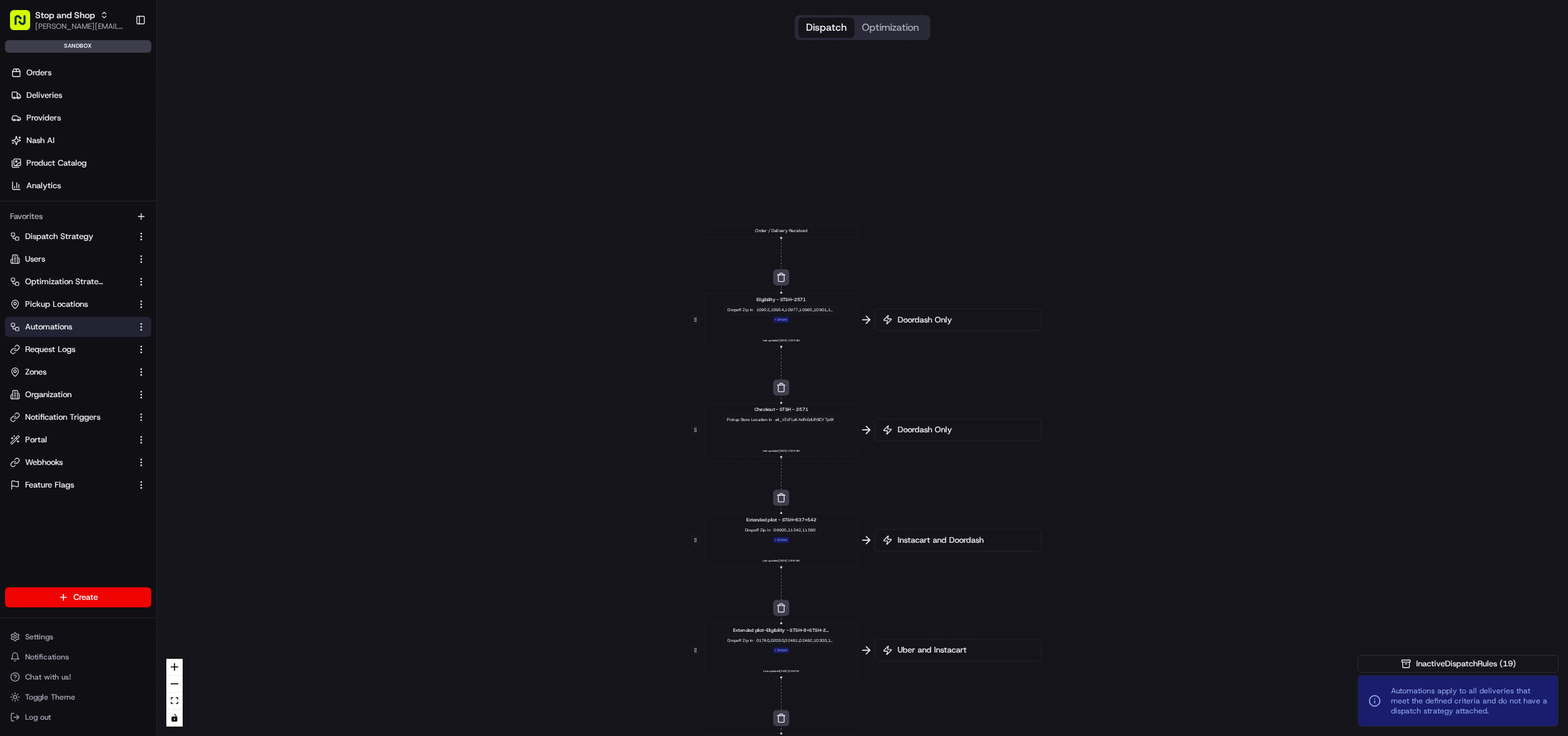
drag, startPoint x: 881, startPoint y: 323, endPoint x: 869, endPoint y: 397, distance: 75.0
click at [869, 397] on div "0 0 0 0 0 0 0 0 0 0 0 Order / Delivery Received Eligibility - STSH-2571 Dropoff…" at bounding box center [862, 368] width 1411 height 736
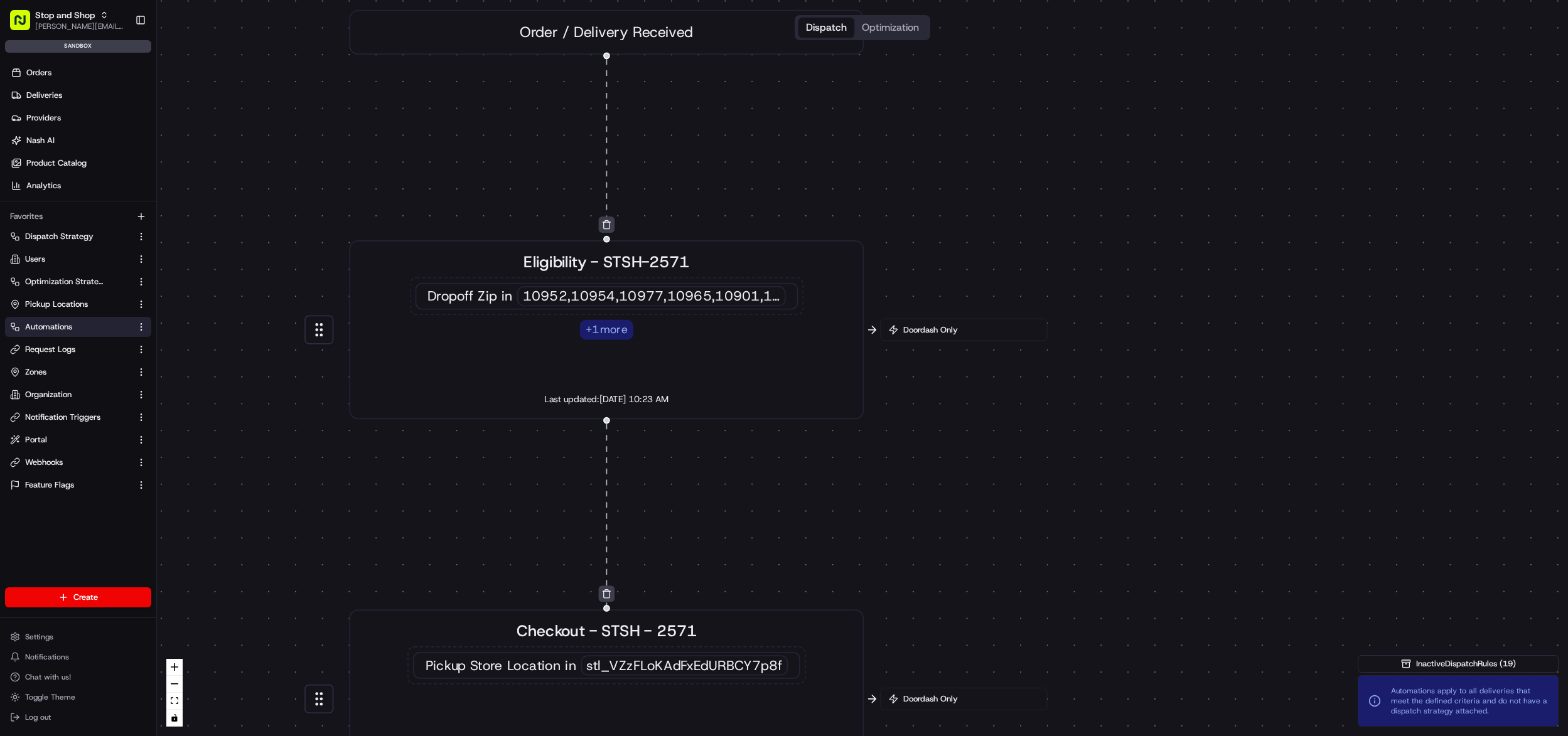
drag, startPoint x: 866, startPoint y: 232, endPoint x: 924, endPoint y: 245, distance: 59.4
click at [933, 244] on div "0 0 0 0 0 0 0 0 0 0 0 Order / Delivery Received Eligibility - STSH-2571 Dropoff…" at bounding box center [862, 368] width 1411 height 736
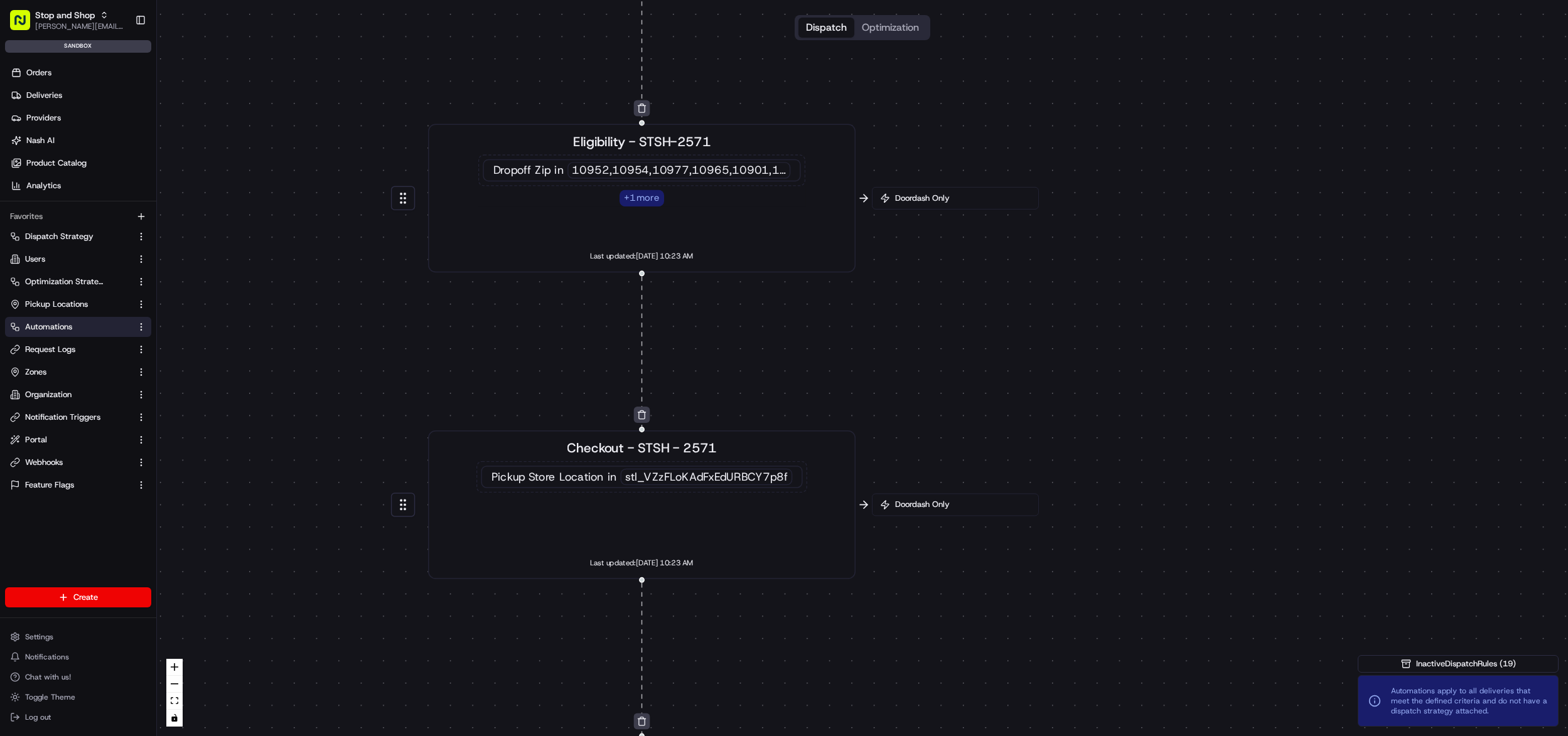
drag, startPoint x: 767, startPoint y: 272, endPoint x: 812, endPoint y: 330, distance: 73.4
click at [812, 330] on div "0 0 0 0 0 0 0 0 0 0 0 Order / Delivery Received Eligibility - STSH-2571 Dropoff…" at bounding box center [862, 368] width 1411 height 736
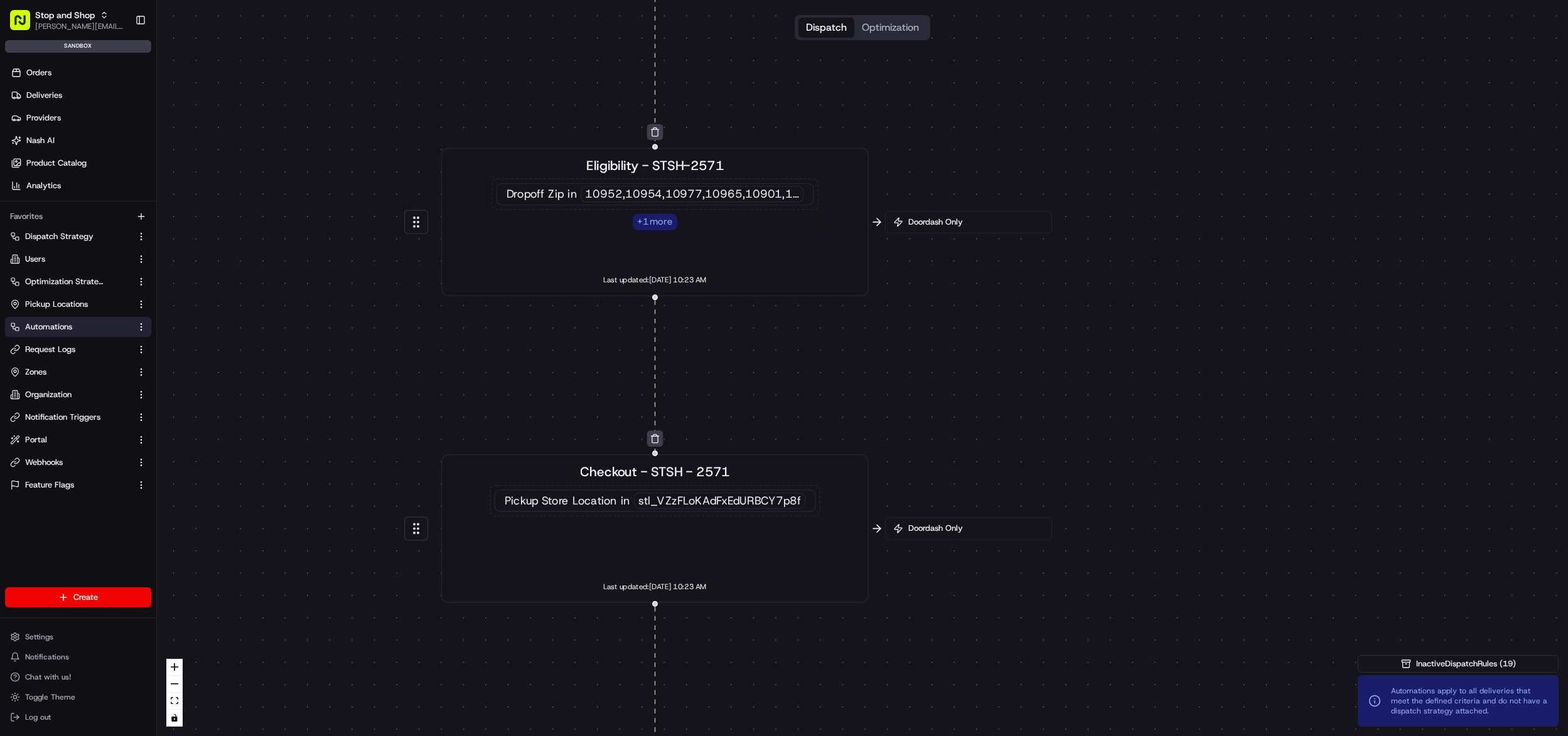
click at [693, 194] on div "10952,10954,10977,10965,10901,10931,10974" at bounding box center [691, 194] width 223 height 17
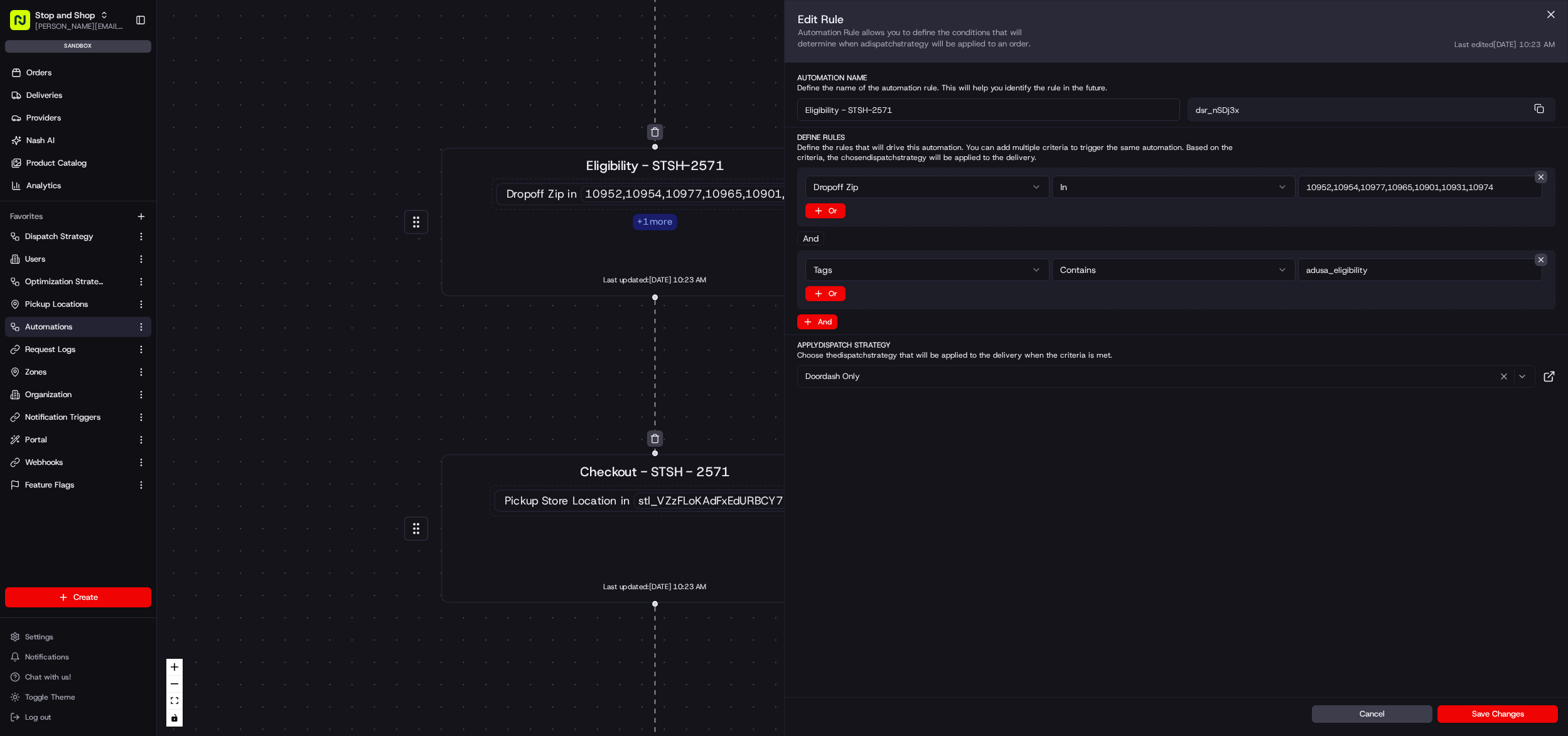
drag, startPoint x: 1320, startPoint y: 185, endPoint x: 1441, endPoint y: 205, distance: 122.6
click at [1457, 189] on input "string" at bounding box center [1421, 187] width 245 height 23
drag, startPoint x: 881, startPoint y: 370, endPoint x: 867, endPoint y: 397, distance: 30.4
click at [879, 374] on div "Doordash Only" at bounding box center [1166, 376] width 732 height 15
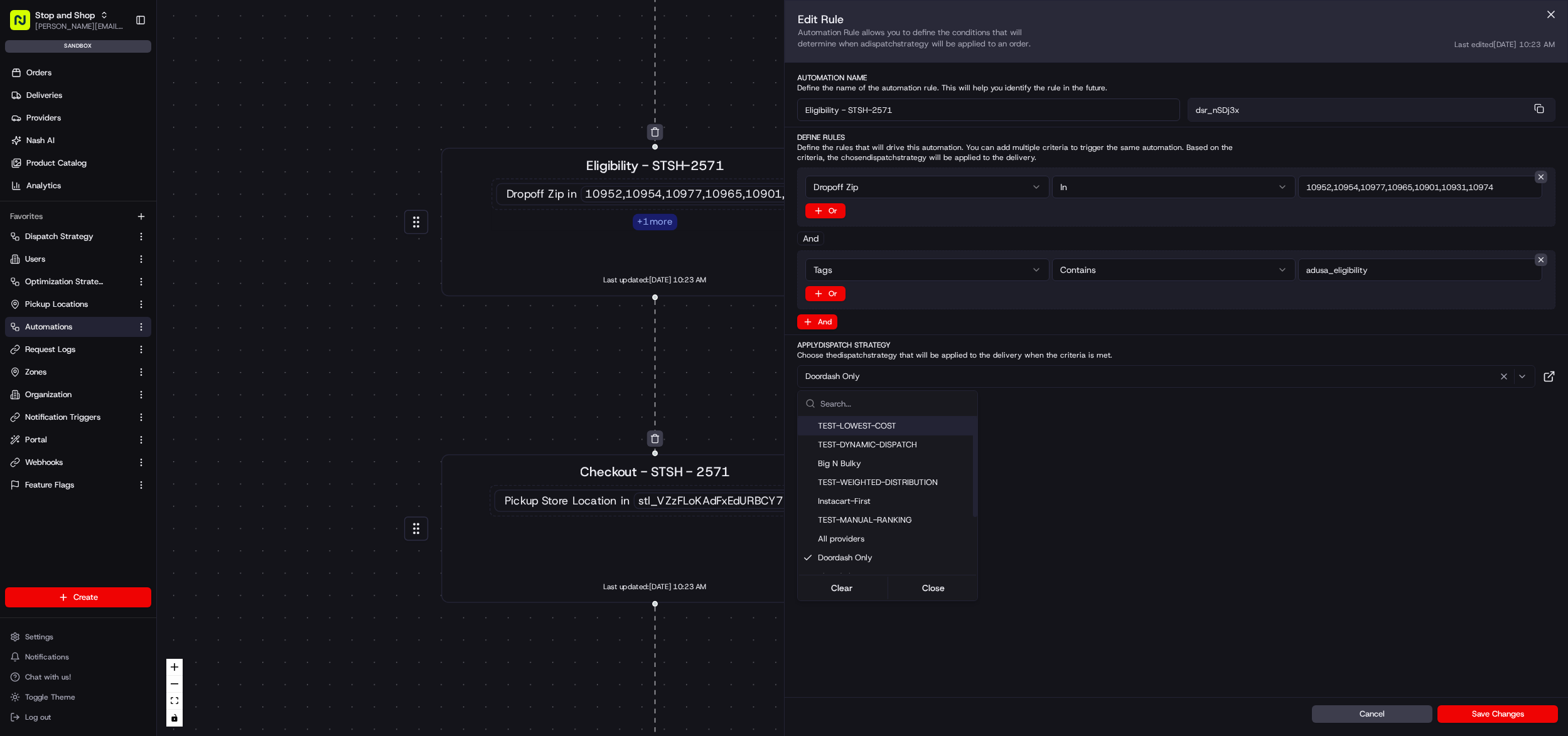
click at [862, 381] on html "Stop and Shop john@usenash.com Toggle Sidebar sandbox Orders Deliveries Provide…" at bounding box center [784, 368] width 1568 height 736
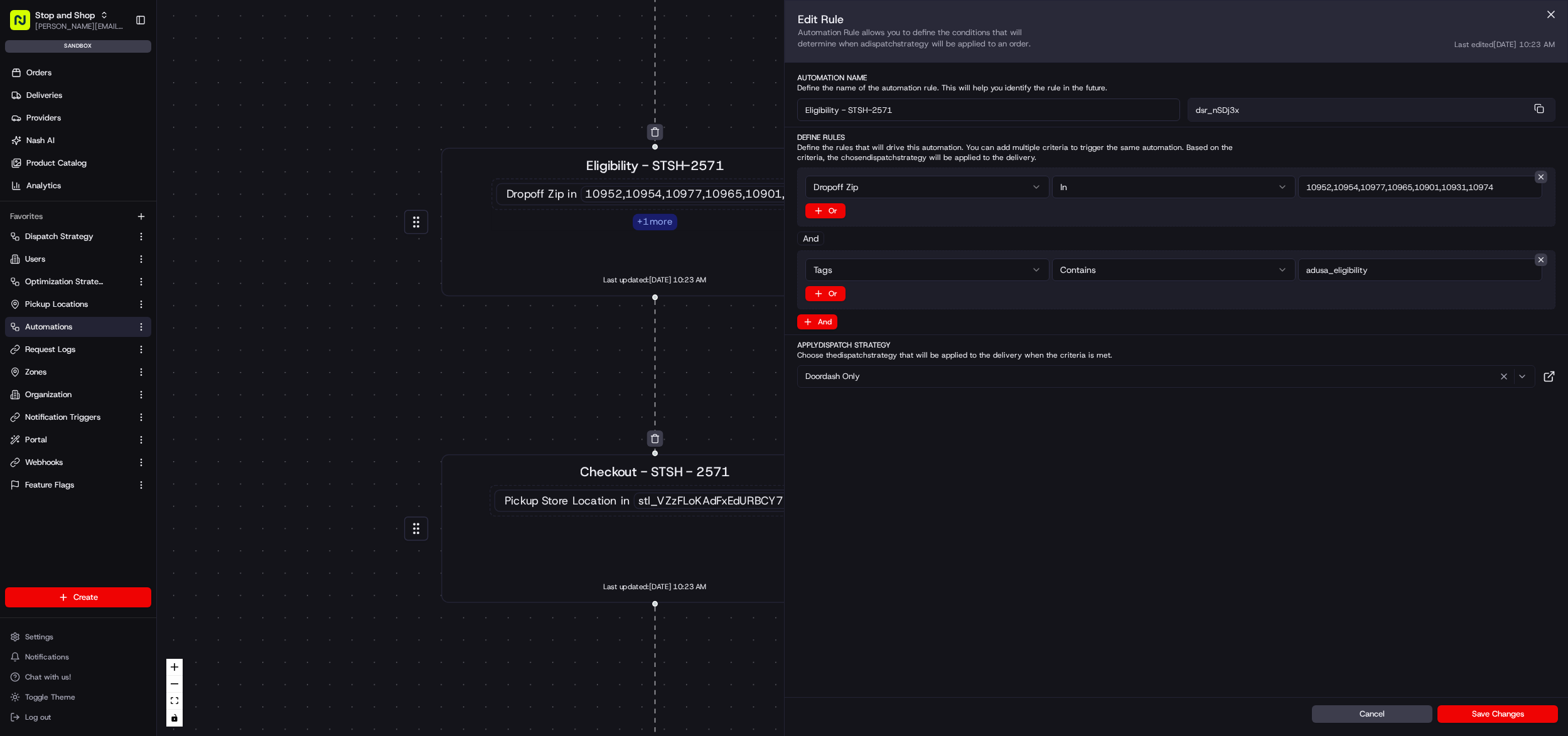
click at [683, 407] on div "0 0 0 0 0 0 0 0 0 0 0 Order / Delivery Received Eligibility - STSH-2571 Dropoff…" at bounding box center [862, 368] width 1411 height 736
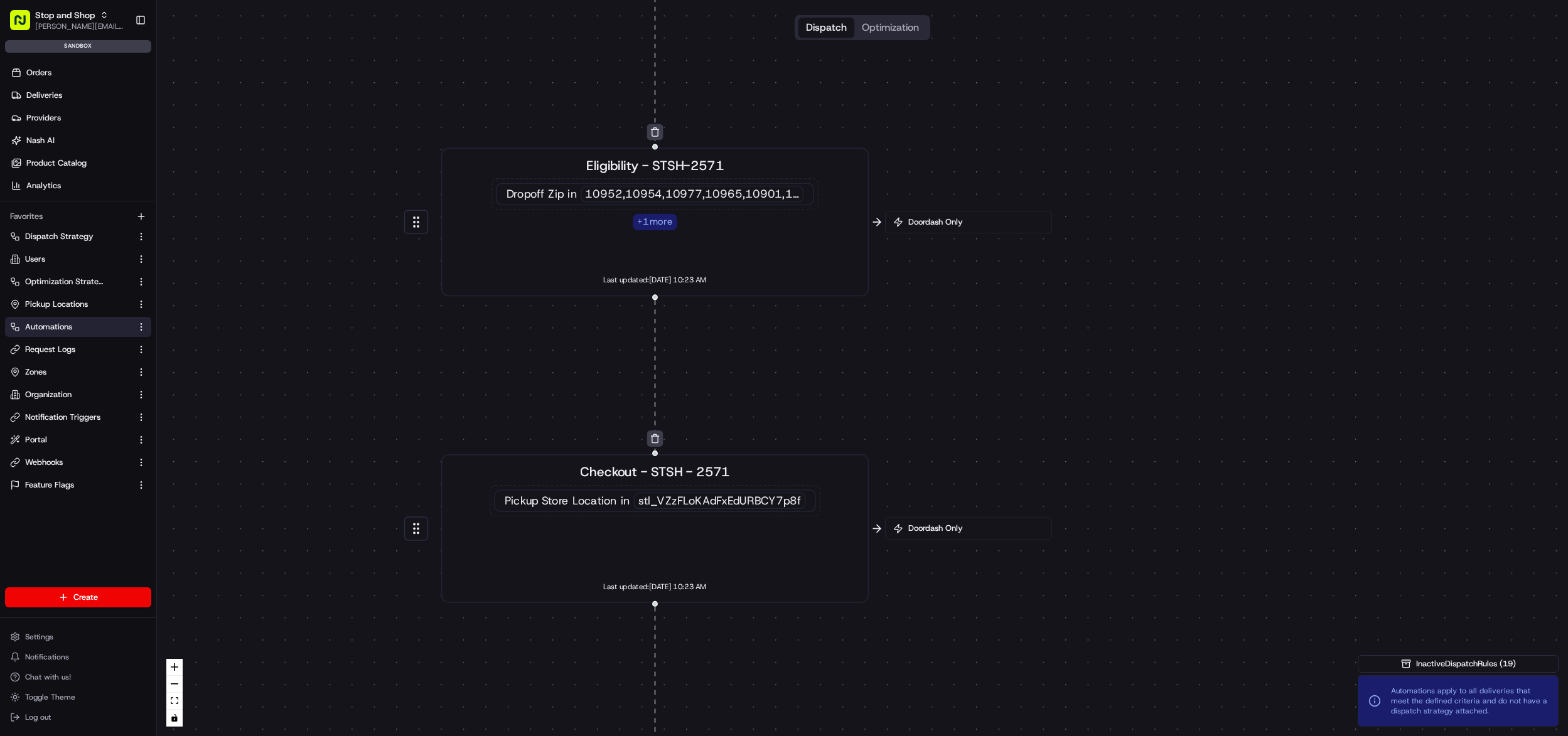
click at [944, 238] on div "0 0 0 0 0 0 0 0 0 0 0 Order / Delivery Received Eligibility - STSH-2571 Dropoff…" at bounding box center [862, 368] width 1411 height 736
click at [949, 227] on span "Doordash Only" at bounding box center [974, 222] width 138 height 11
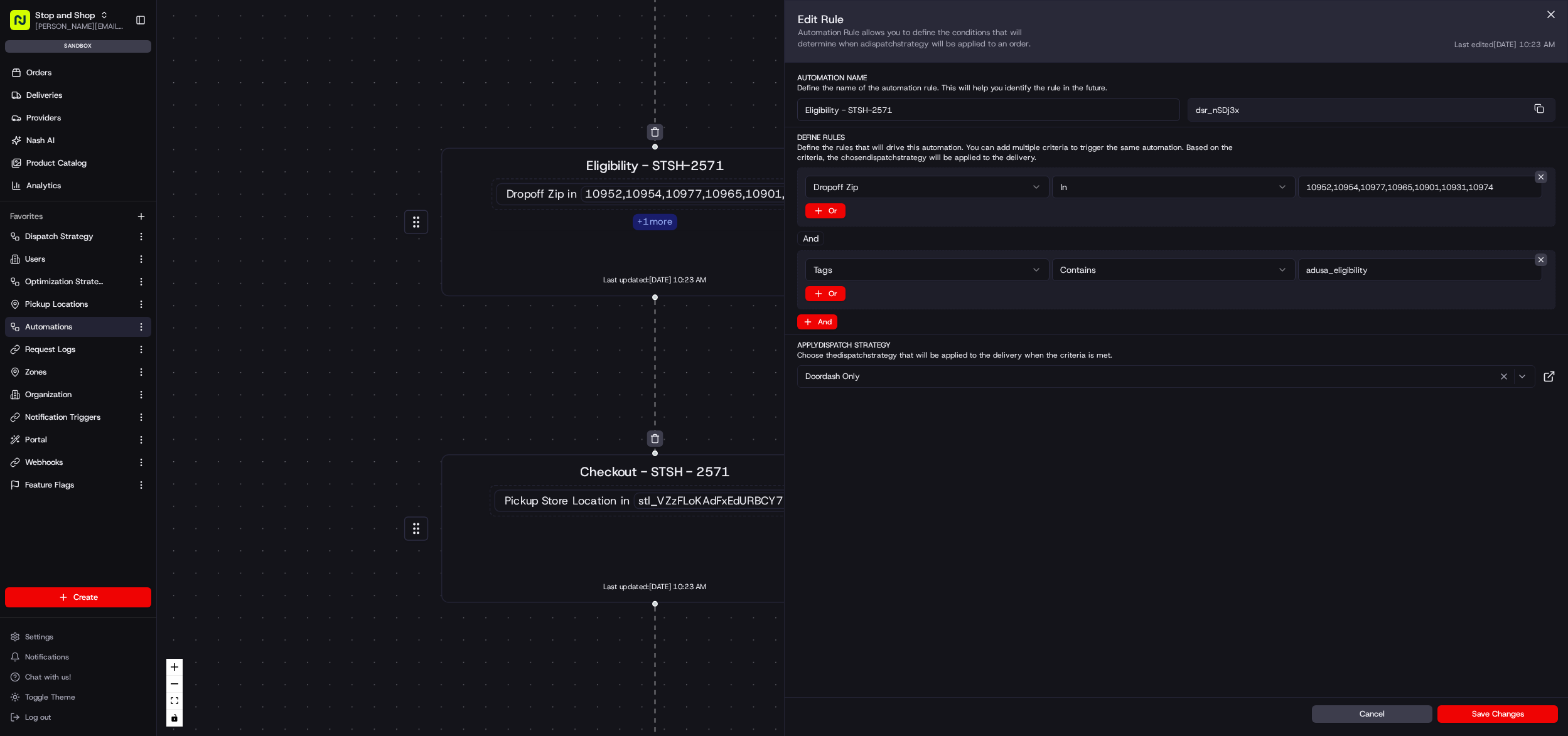
click at [902, 371] on div "Doordash Only" at bounding box center [1166, 376] width 732 height 15
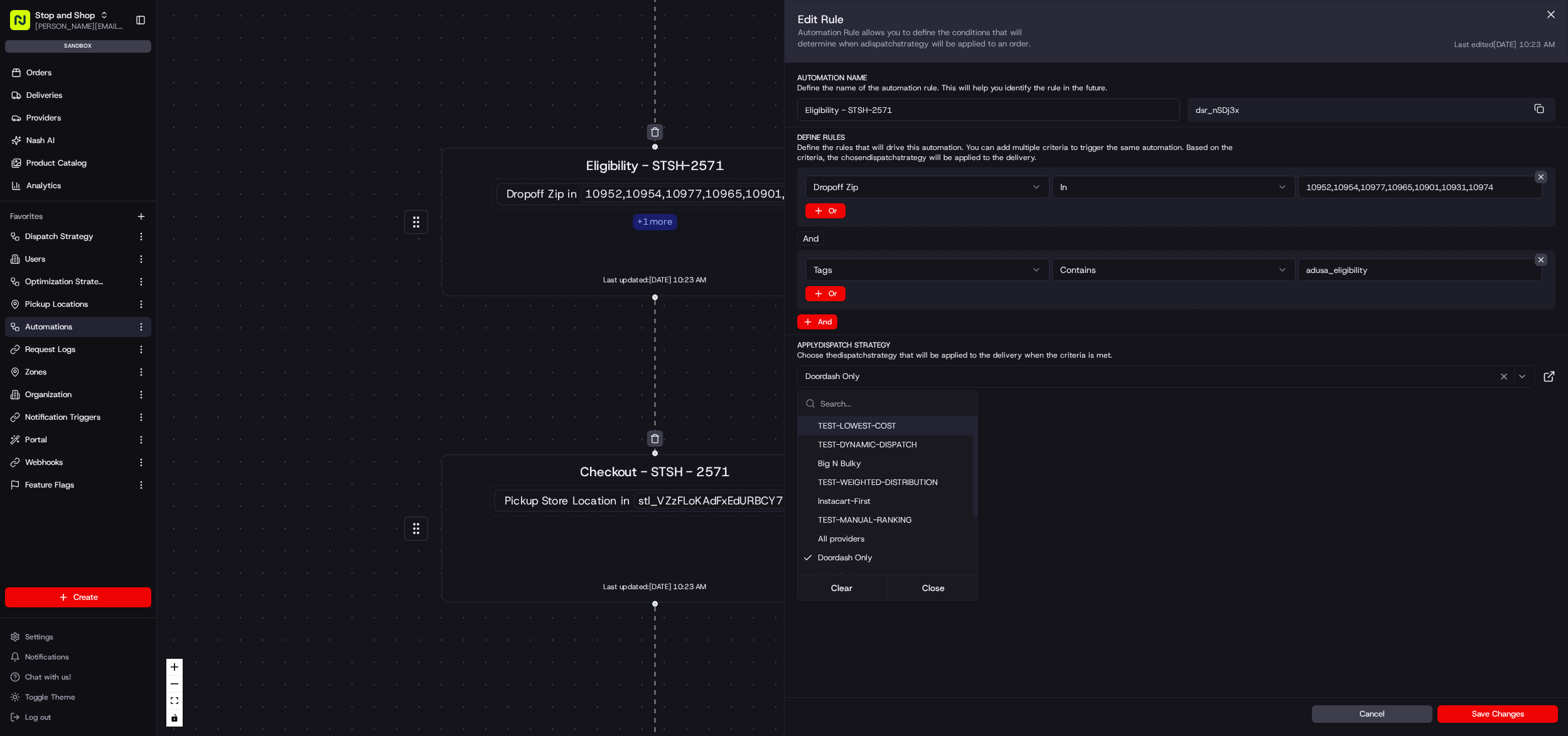
click at [712, 364] on html "Stop and Shop john@usenash.com Toggle Sidebar sandbox Orders Deliveries Provide…" at bounding box center [784, 368] width 1568 height 736
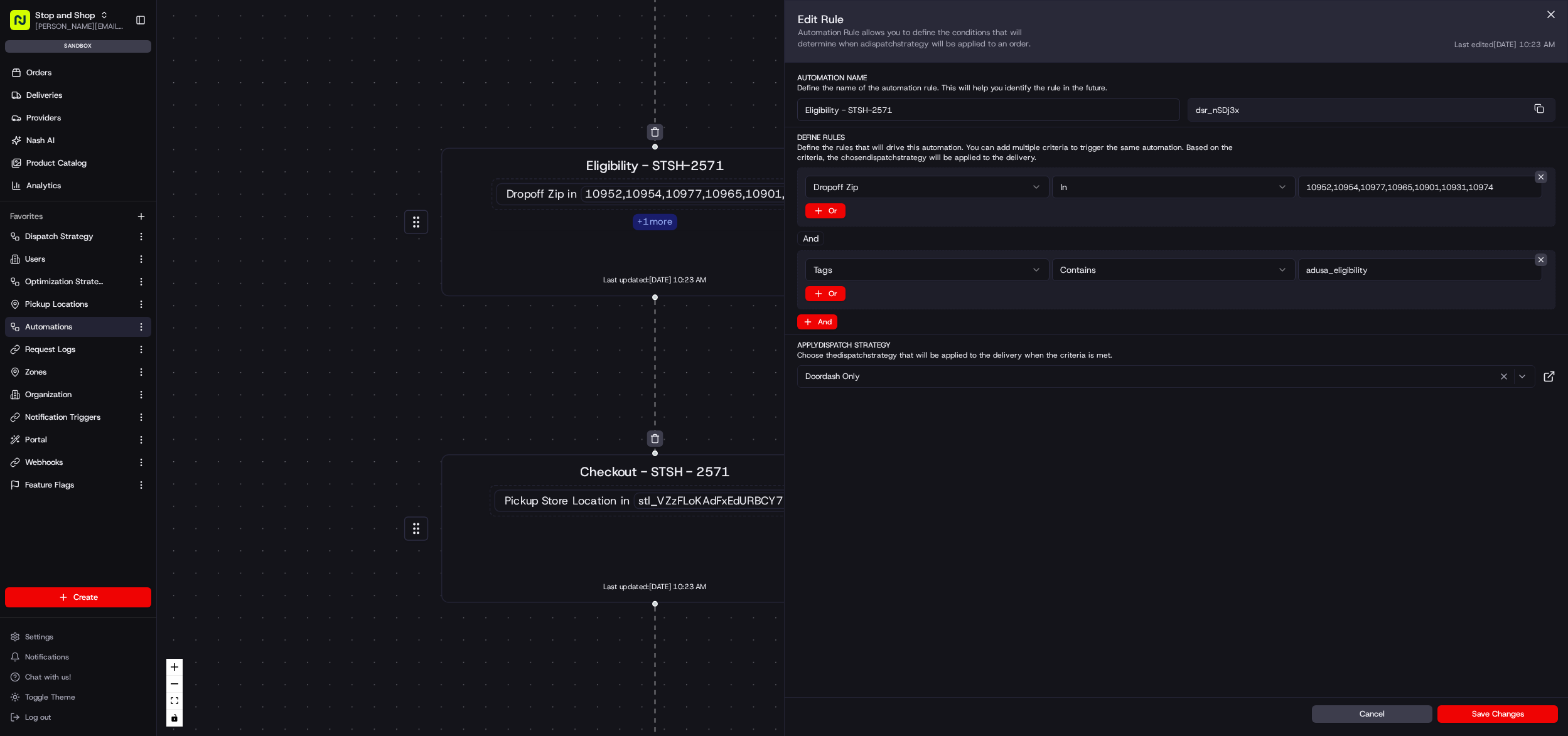
click at [659, 63] on div "0 0 0 0 0 0 0 0 0 0 0 Order / Delivery Received Eligibility - STSH-2571 Dropoff…" at bounding box center [862, 368] width 1411 height 736
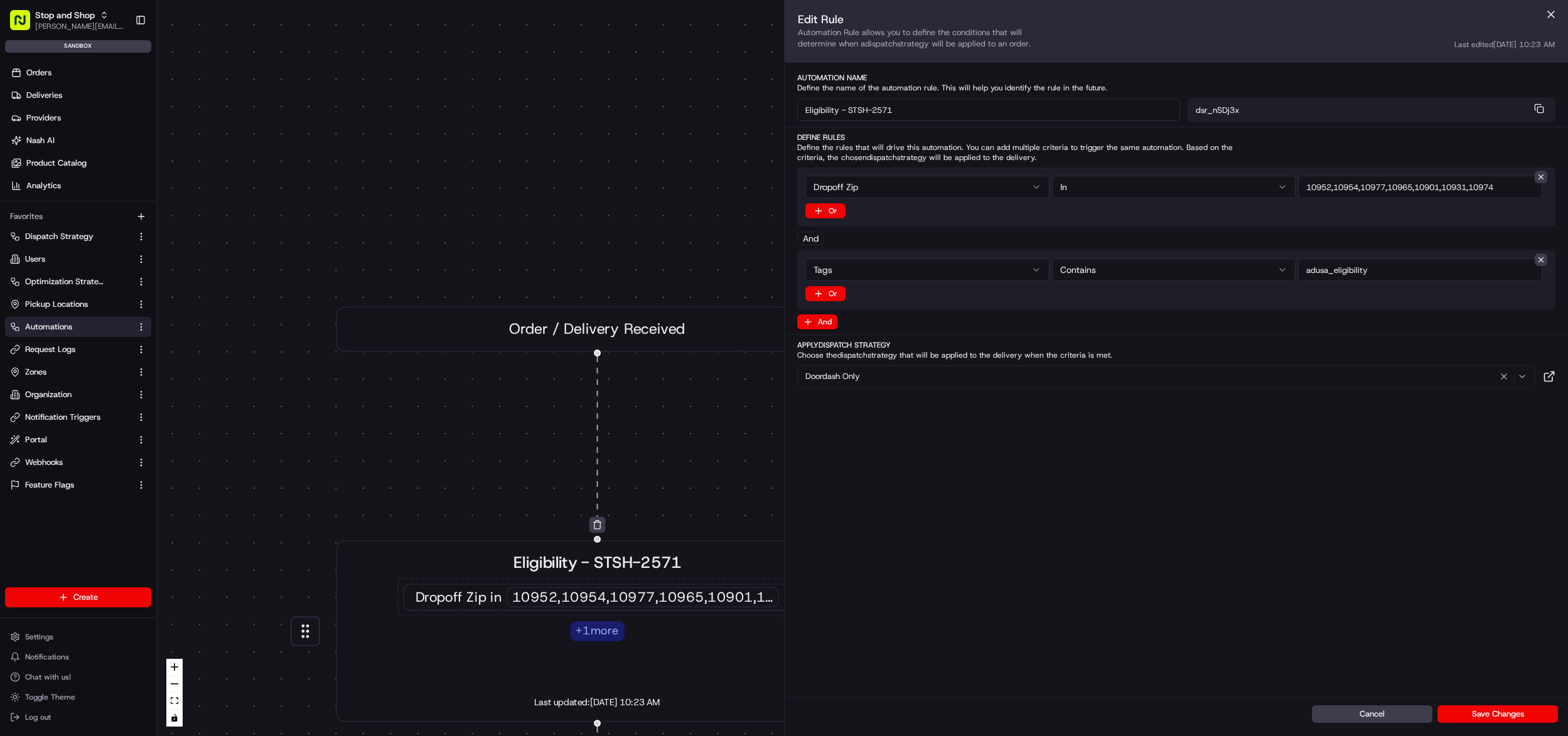
drag, startPoint x: 721, startPoint y: 68, endPoint x: 664, endPoint y: 478, distance: 413.9
click at [667, 487] on div "0 0 0 0 0 0 0 0 0 0 0 Order / Delivery Received Eligibility - STSH-2571 Dropoff…" at bounding box center [862, 368] width 1411 height 736
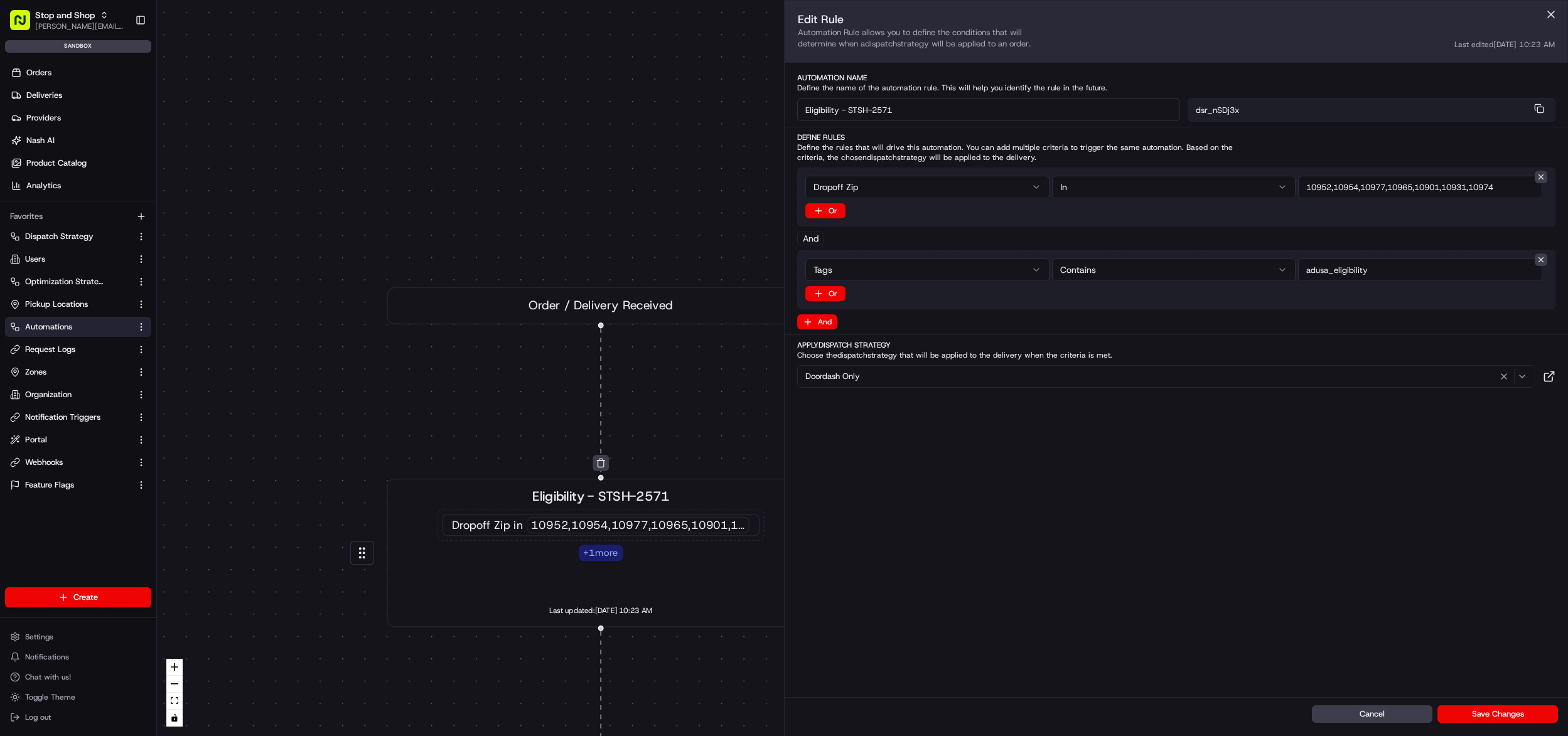
drag, startPoint x: 687, startPoint y: 409, endPoint x: 663, endPoint y: 279, distance: 132.2
click at [663, 279] on div "0 0 0 0 0 0 0 0 0 0 0 Order / Delivery Received Eligibility - STSH-2571 Dropoff…" at bounding box center [862, 368] width 1411 height 736
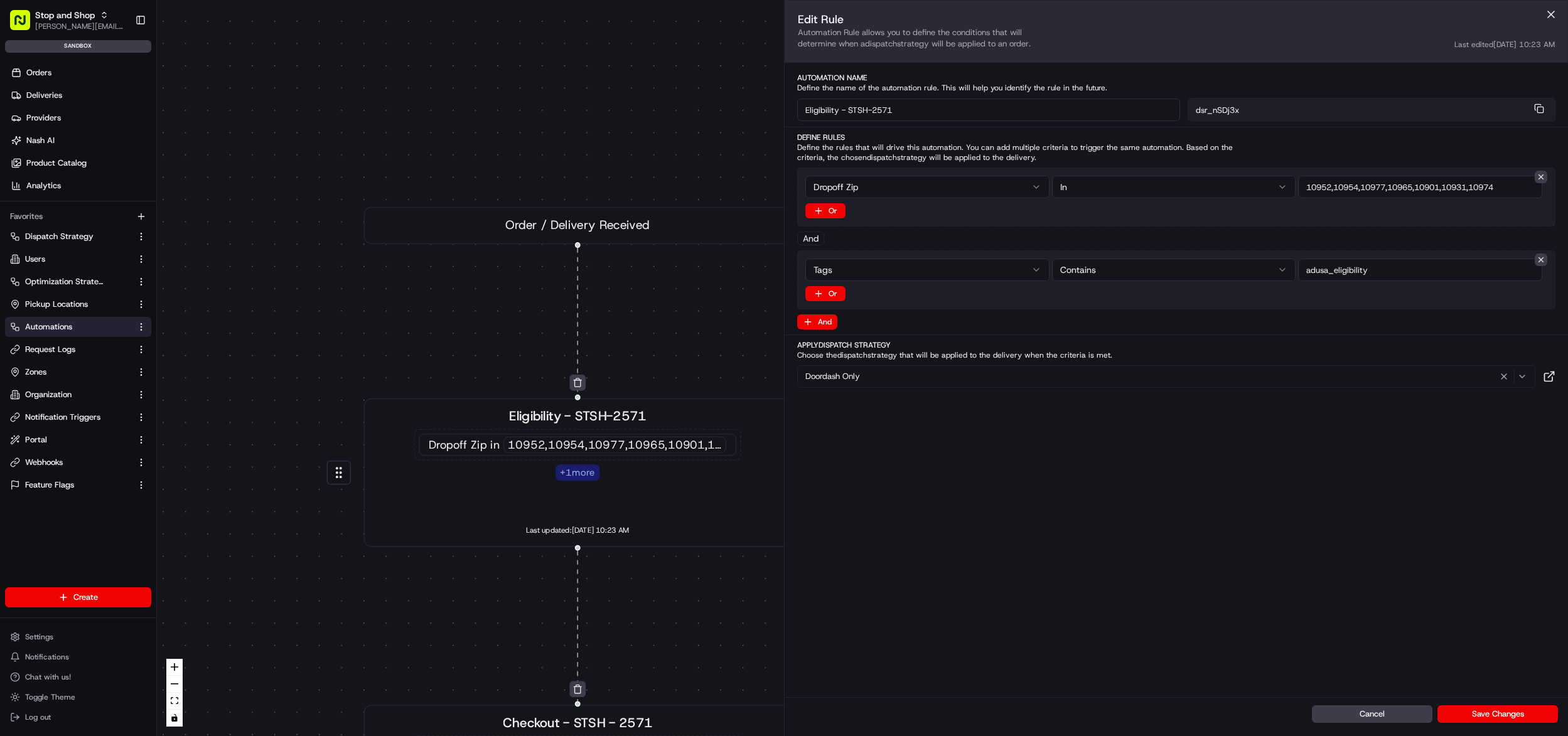
drag, startPoint x: 1543, startPoint y: 12, endPoint x: 1537, endPoint y: 20, distance: 10.0
click at [1543, 12] on button at bounding box center [1551, 15] width 19 height 19
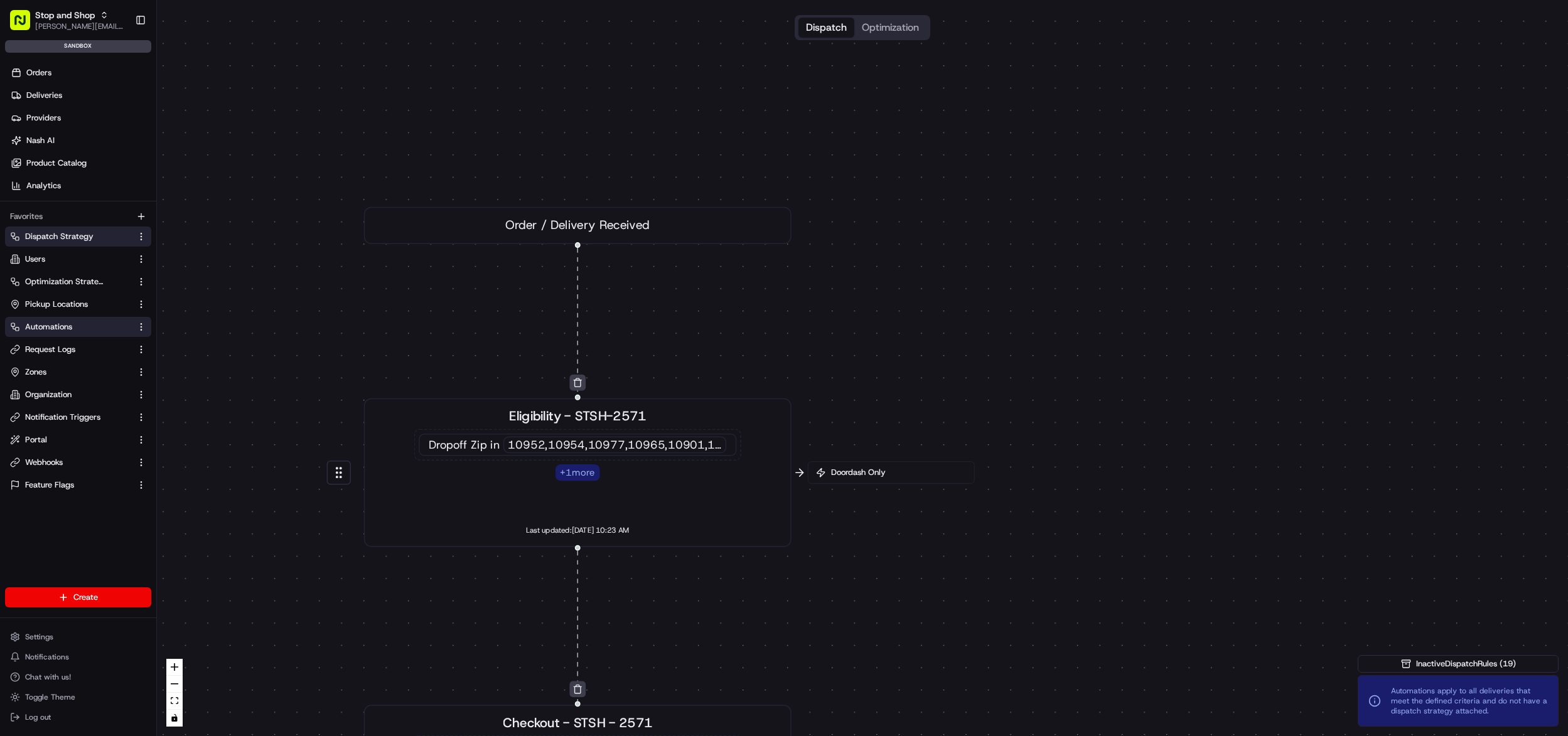
click at [115, 239] on link "Dispatch Strategy" at bounding box center [71, 236] width 121 height 11
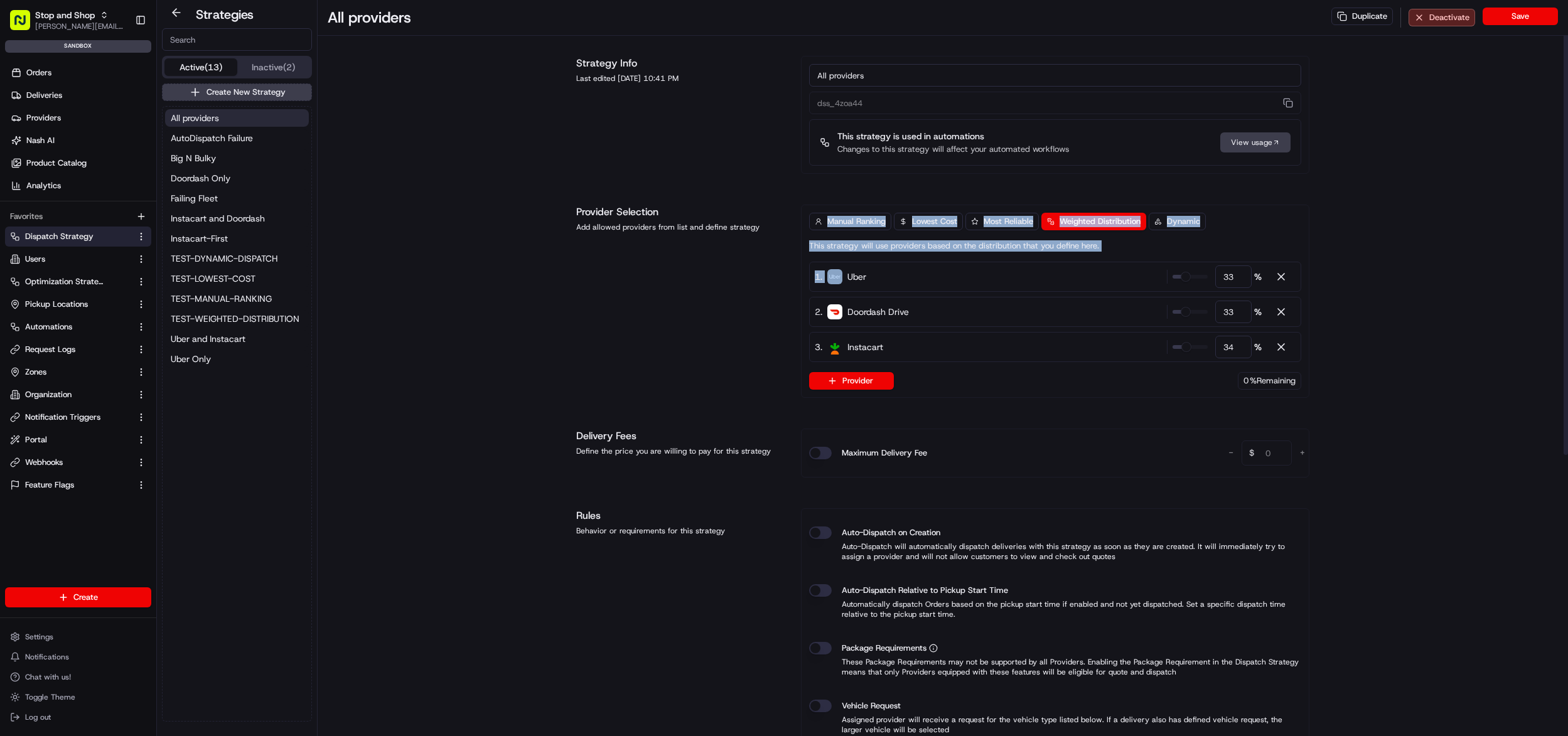
drag, startPoint x: 833, startPoint y: 260, endPoint x: 785, endPoint y: 236, distance: 53.7
click at [712, 263] on div "Provider Selection Add allowed providers from list and define strategy Manual R…" at bounding box center [942, 301] width 733 height 193
click at [801, 250] on div "Manual Ranking Lowest Cost Most Reliable Weighted Distribution Dynamic This str…" at bounding box center [1055, 301] width 508 height 193
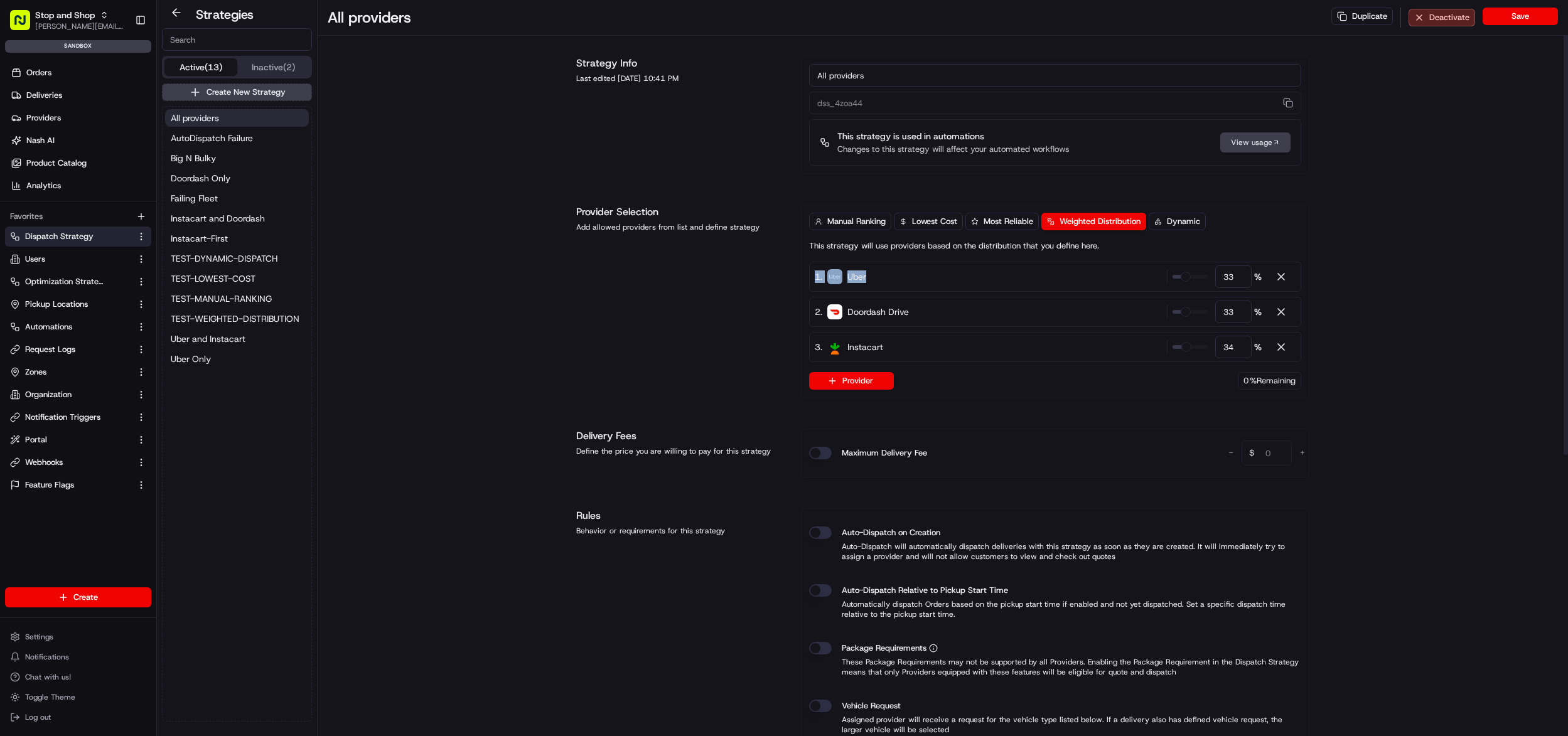
drag, startPoint x: 799, startPoint y: 253, endPoint x: 874, endPoint y: 292, distance: 84.5
click at [874, 292] on div "Provider Selection Add allowed providers from list and define strategy Manual R…" at bounding box center [942, 301] width 733 height 193
click at [666, 251] on div "Provider Selection Add allowed providers from list and define strategy" at bounding box center [681, 301] width 210 height 193
click at [219, 180] on span "Doordash Only" at bounding box center [200, 178] width 60 height 12
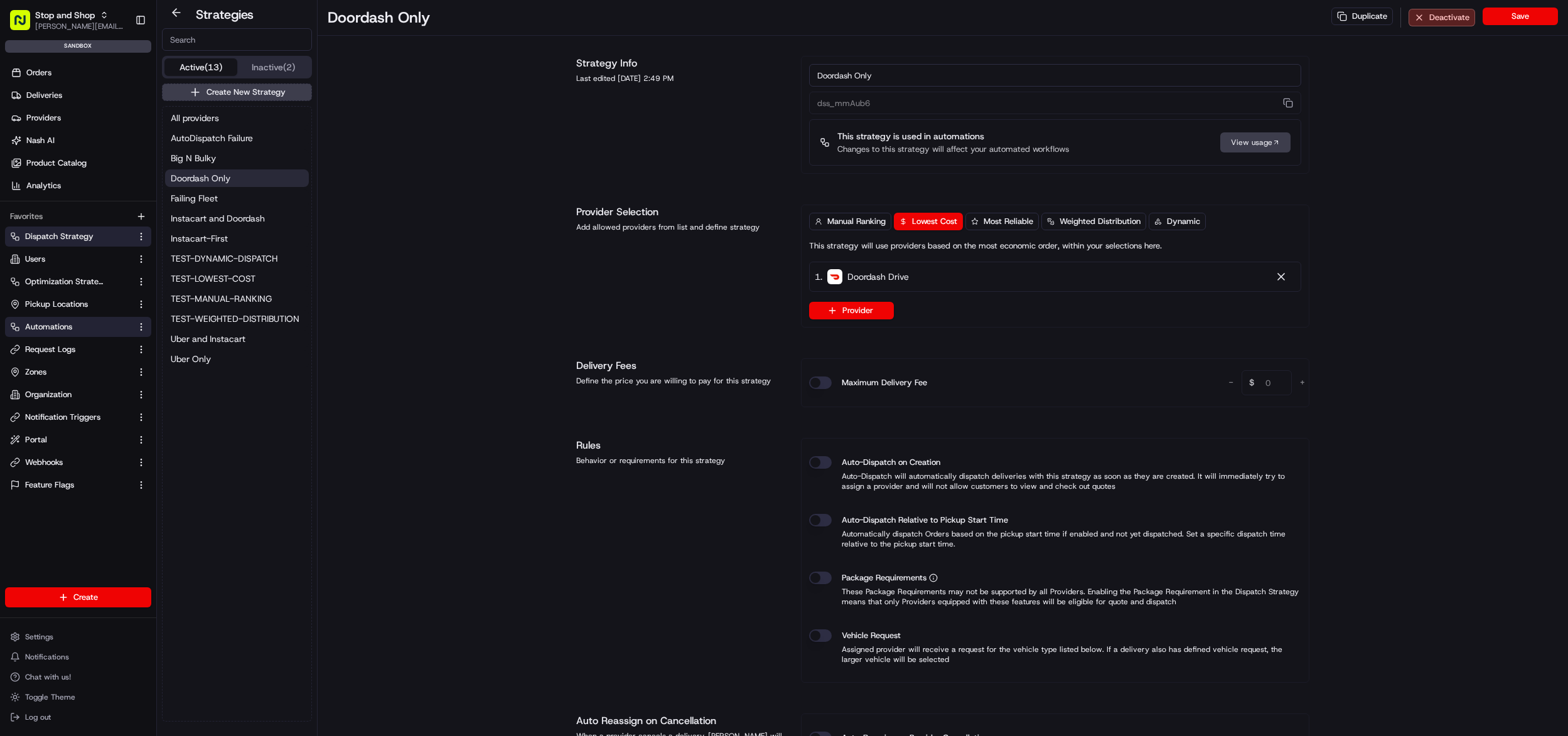
click at [74, 322] on link "Automations" at bounding box center [71, 327] width 121 height 11
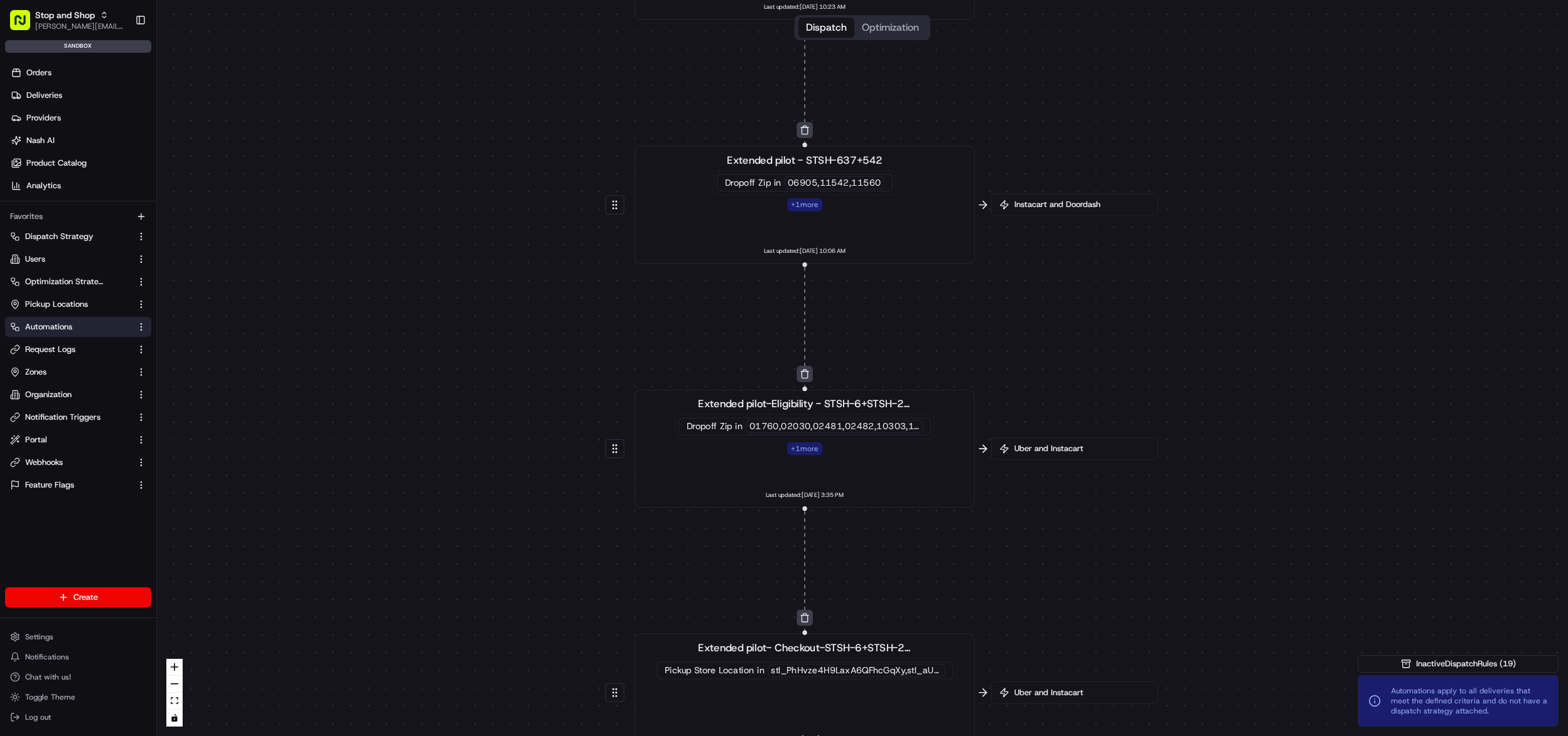
drag, startPoint x: 892, startPoint y: 192, endPoint x: 858, endPoint y: 367, distance: 178.3
click at [858, 367] on div "0 0 0 0 0 0 0 0 0 0 0 Order / Delivery Received Eligibility - STSH-2571 Dropoff…" at bounding box center [862, 368] width 1411 height 736
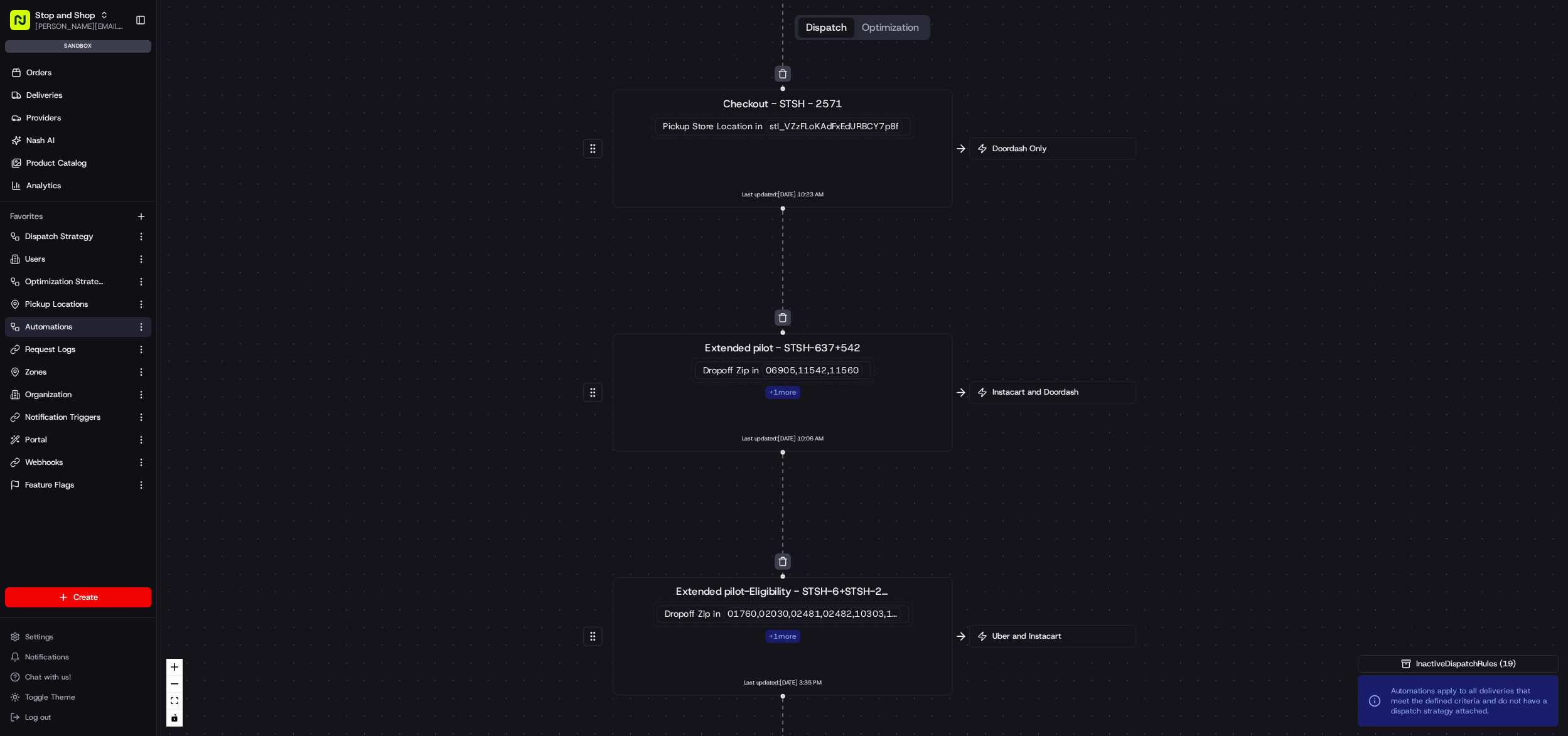
drag, startPoint x: 1016, startPoint y: 124, endPoint x: 1006, endPoint y: 278, distance: 154.3
click at [1006, 278] on div "0 0 0 0 0 0 0 0 0 0 0 Order / Delivery Received Eligibility - STSH-2571 Dropoff…" at bounding box center [862, 368] width 1411 height 736
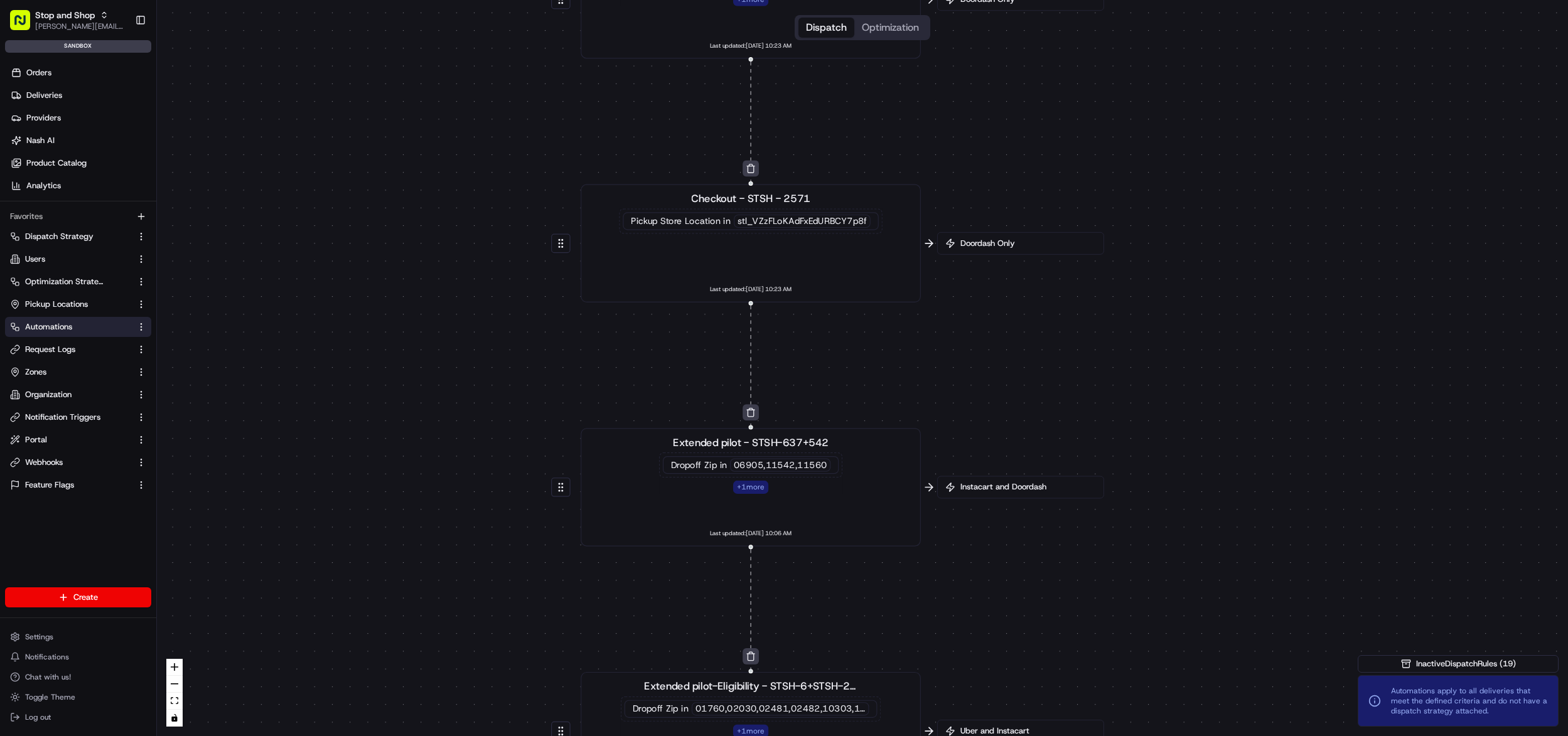
drag, startPoint x: 1021, startPoint y: 225, endPoint x: 985, endPoint y: 328, distance: 109.1
click at [985, 328] on div "0 0 0 0 0 0 0 0 0 0 0 Order / Delivery Received Eligibility - STSH-2571 Dropoff…" at bounding box center [862, 368] width 1411 height 736
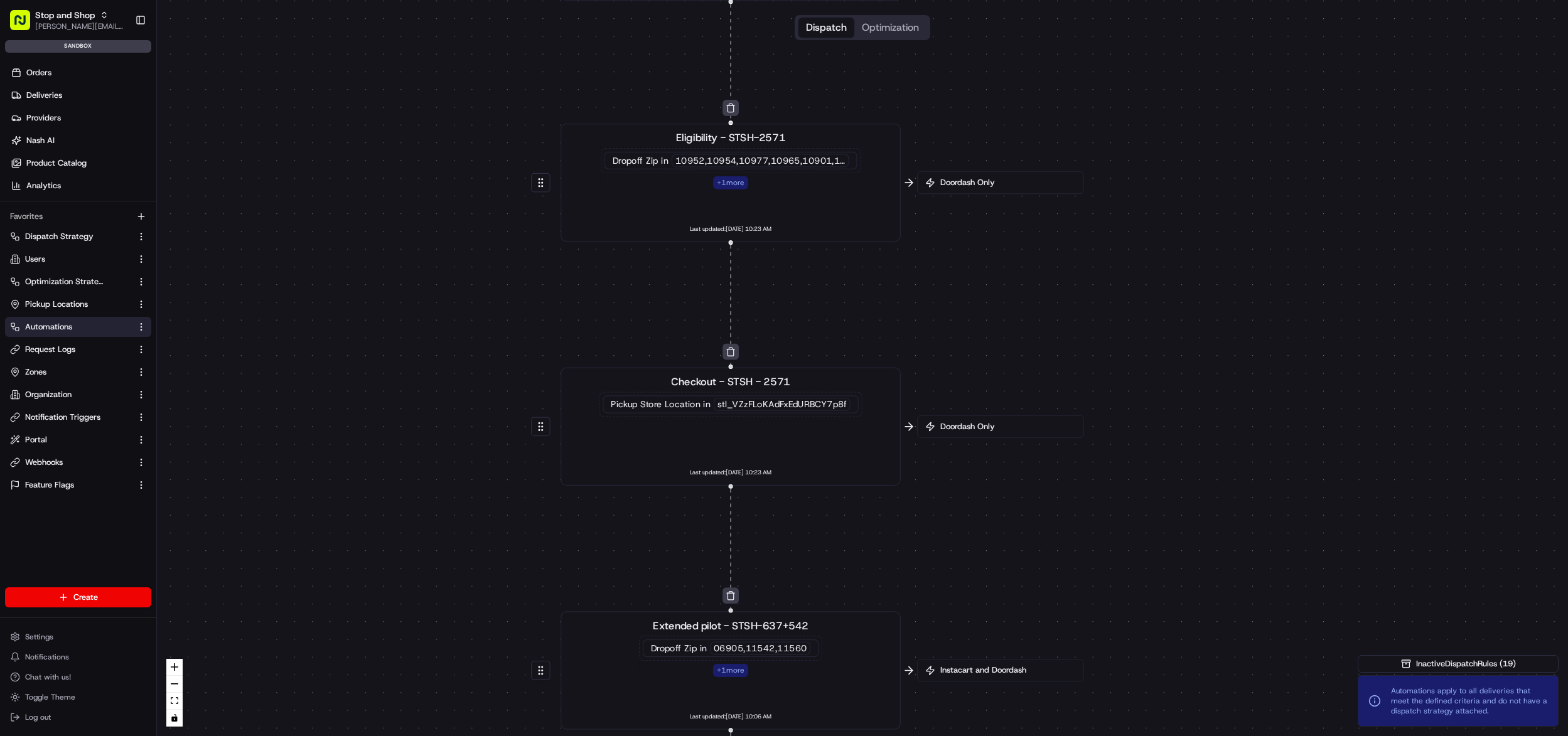
drag, startPoint x: 1053, startPoint y: 149, endPoint x: 1036, endPoint y: 308, distance: 159.9
click at [1036, 308] on div "0 0 0 0 0 0 0 0 0 0 0 Order / Delivery Received Eligibility - STSH-2571 Dropoff…" at bounding box center [862, 368] width 1411 height 736
drag, startPoint x: 1045, startPoint y: 249, endPoint x: 1000, endPoint y: 342, distance: 103.3
click at [1000, 342] on div "0 0 0 0 0 0 0 0 0 0 0 Order / Delivery Received Eligibility - STSH-2571 Dropoff…" at bounding box center [862, 368] width 1411 height 736
